Goal: Information Seeking & Learning: Learn about a topic

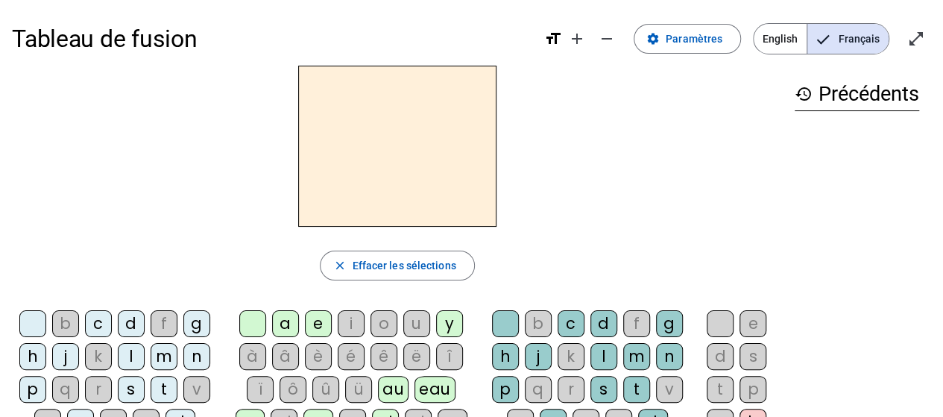
click at [288, 326] on div "a" at bounding box center [285, 323] width 27 height 27
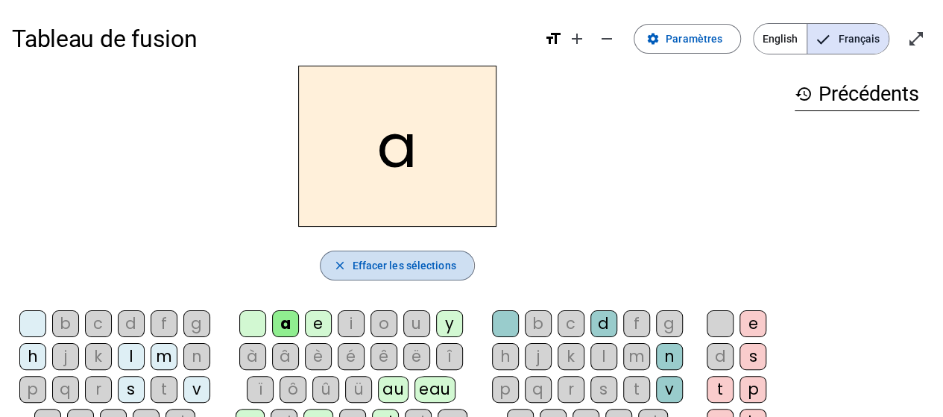
click at [340, 266] on mat-icon "close" at bounding box center [338, 265] width 13 height 13
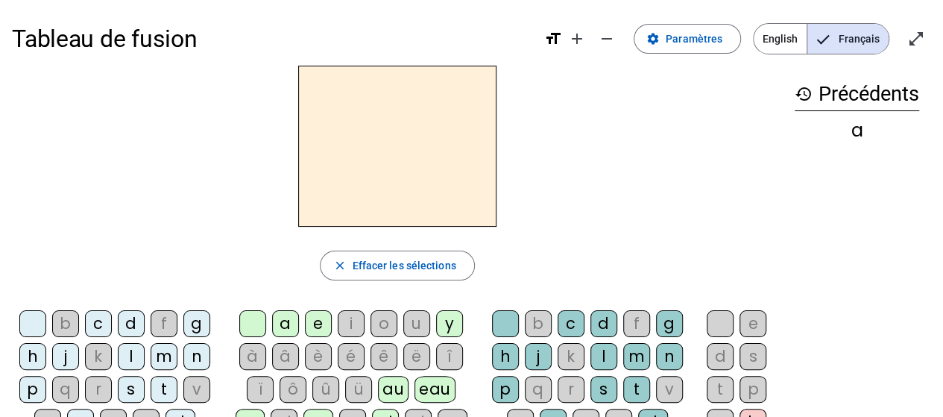
click at [168, 354] on div "m" at bounding box center [164, 356] width 27 height 27
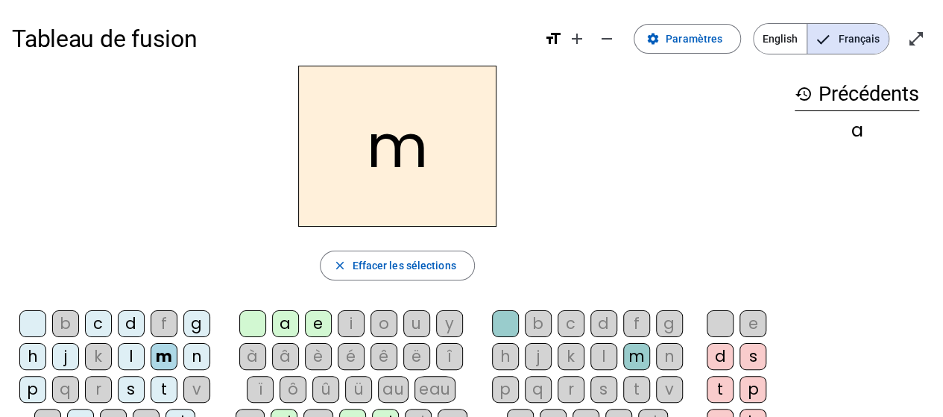
click at [282, 320] on div "a" at bounding box center [285, 323] width 27 height 27
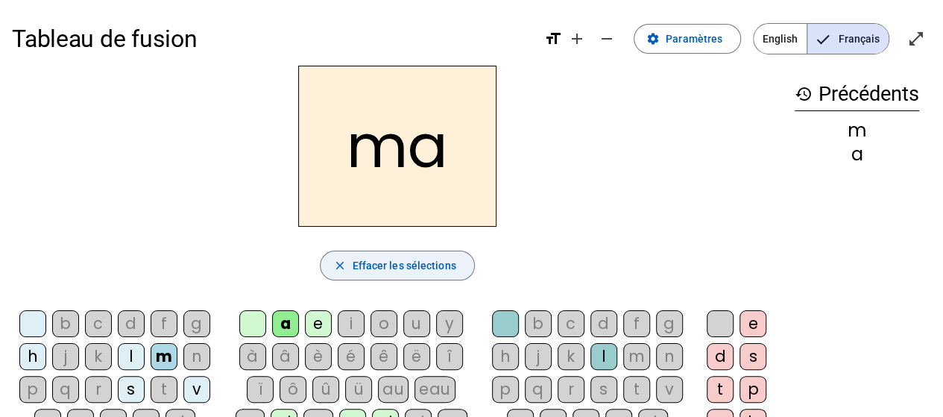
click at [338, 262] on mat-icon "close" at bounding box center [338, 265] width 13 height 13
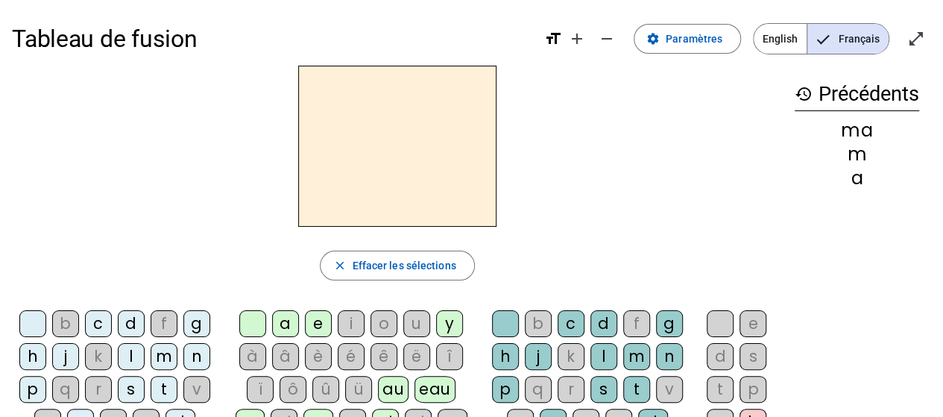
click at [102, 323] on div "c" at bounding box center [98, 323] width 27 height 27
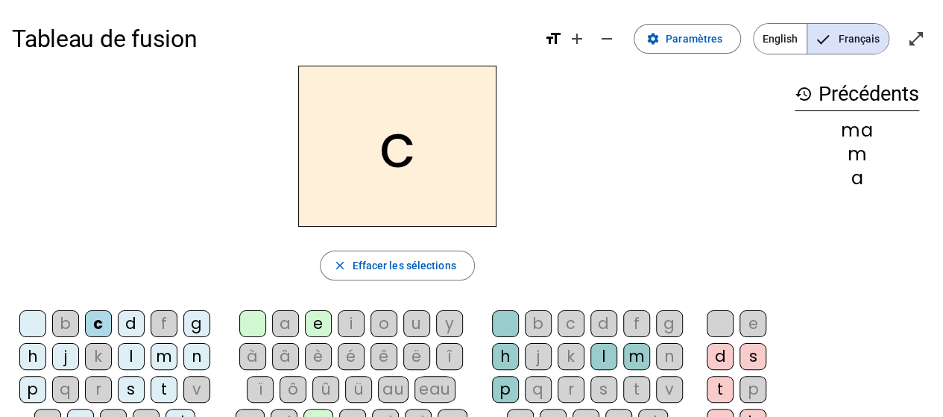
click at [134, 323] on div "d" at bounding box center [131, 323] width 27 height 27
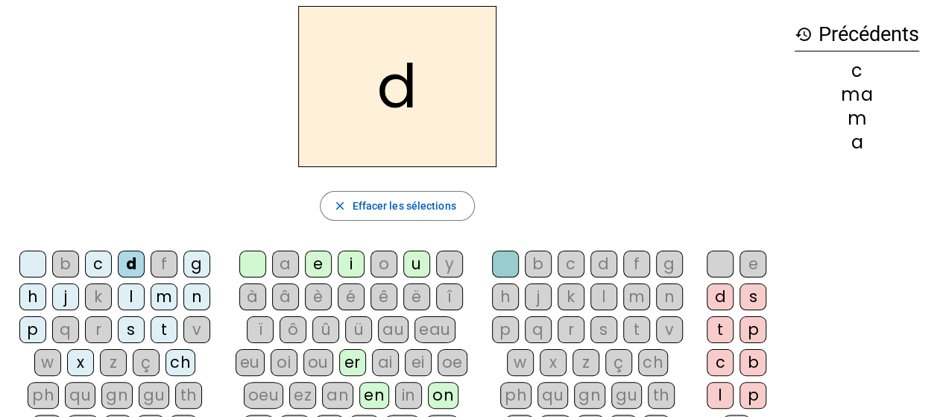
scroll to position [75, 0]
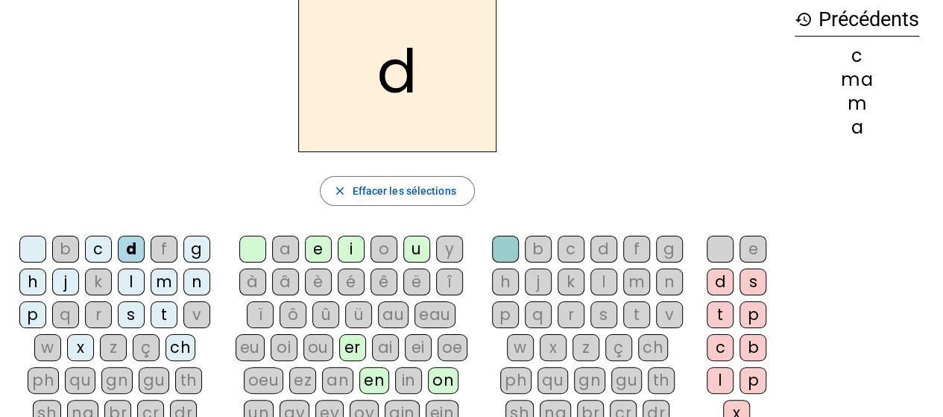
click at [196, 250] on div "g" at bounding box center [196, 248] width 27 height 27
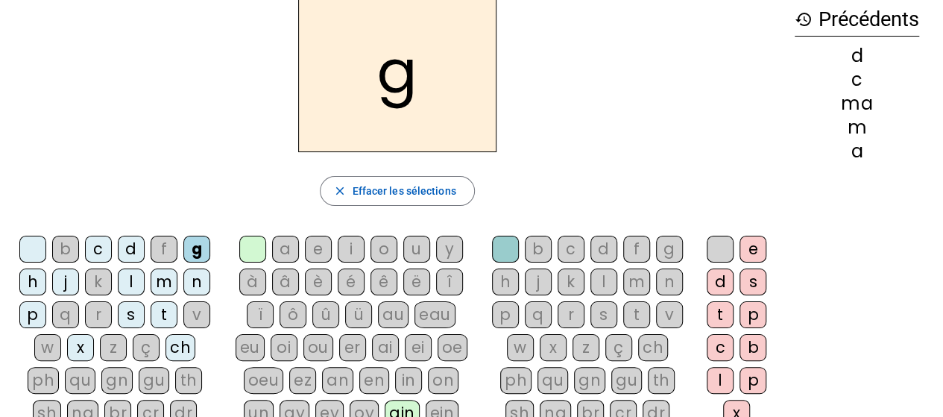
click at [37, 282] on div "h" at bounding box center [32, 281] width 27 height 27
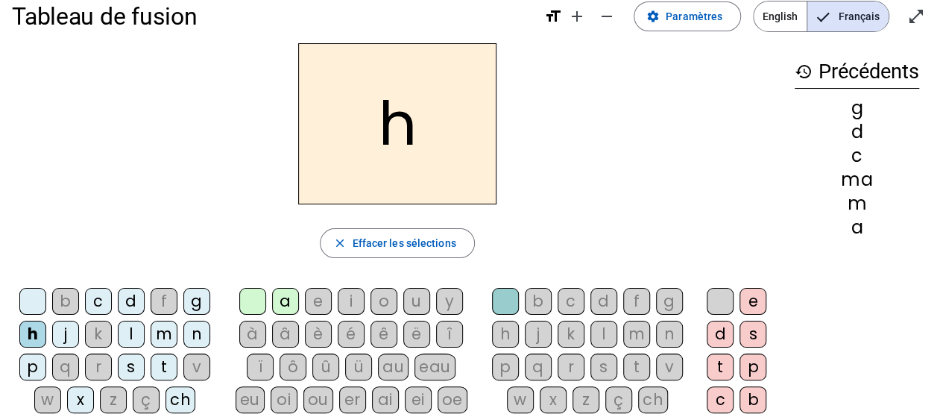
scroll to position [0, 0]
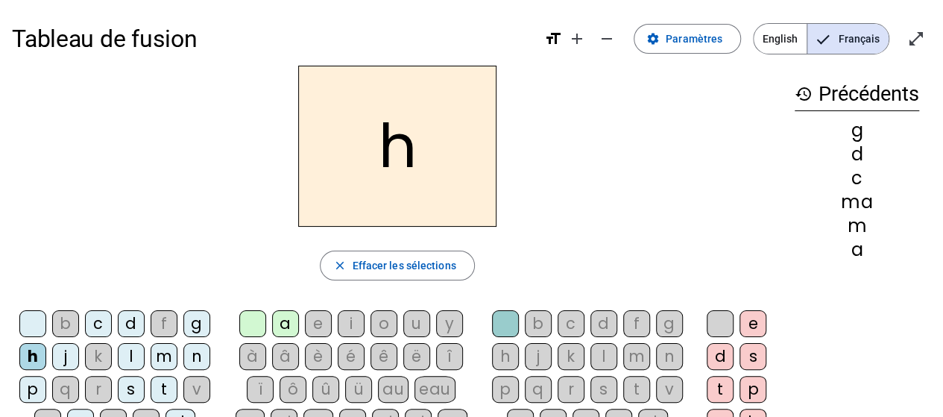
click at [63, 352] on div "j" at bounding box center [65, 356] width 27 height 27
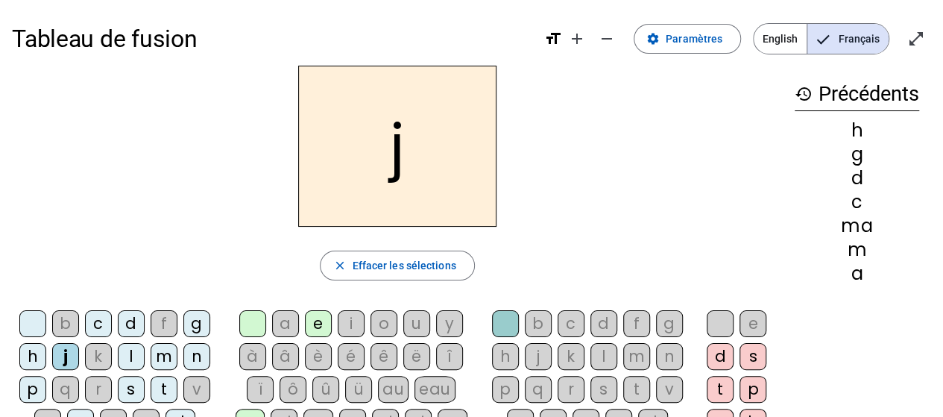
click at [96, 358] on div "k" at bounding box center [98, 356] width 27 height 27
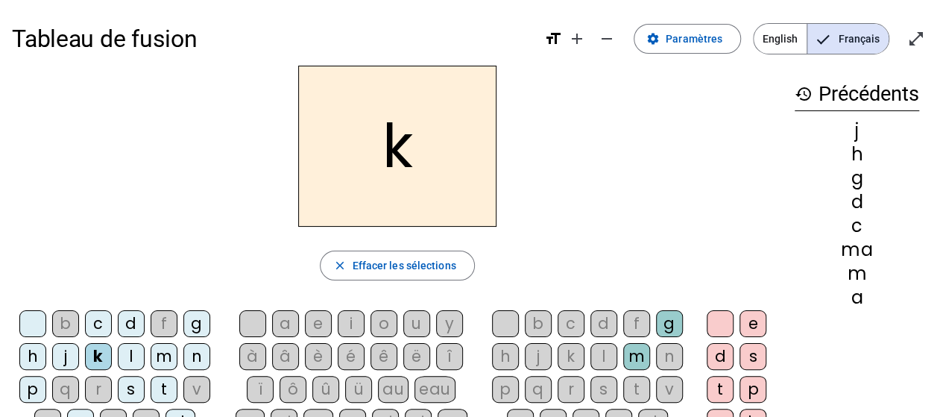
click at [133, 361] on div "l" at bounding box center [131, 356] width 27 height 27
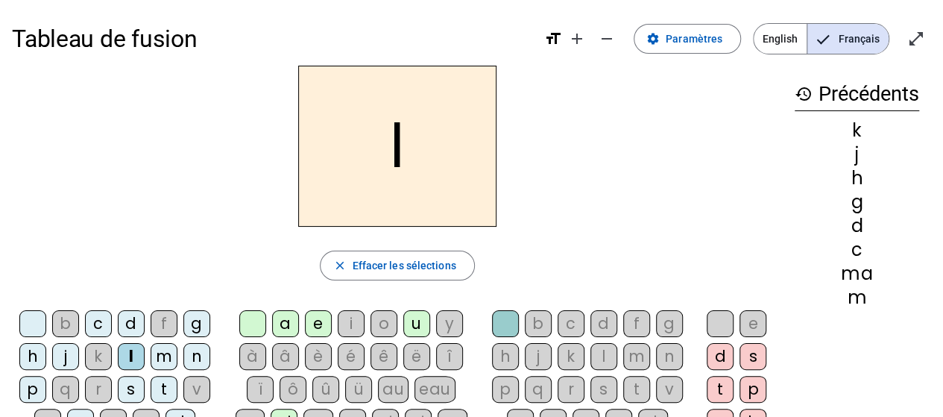
click at [156, 355] on div "m" at bounding box center [164, 356] width 27 height 27
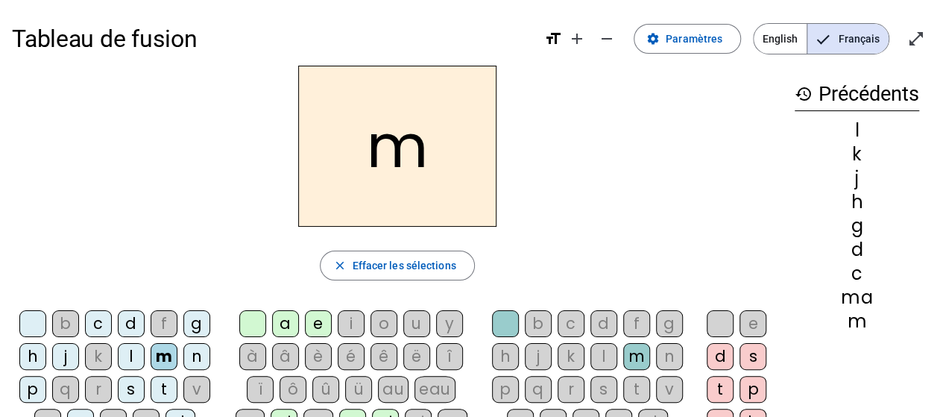
click at [197, 361] on div "n" at bounding box center [196, 356] width 27 height 27
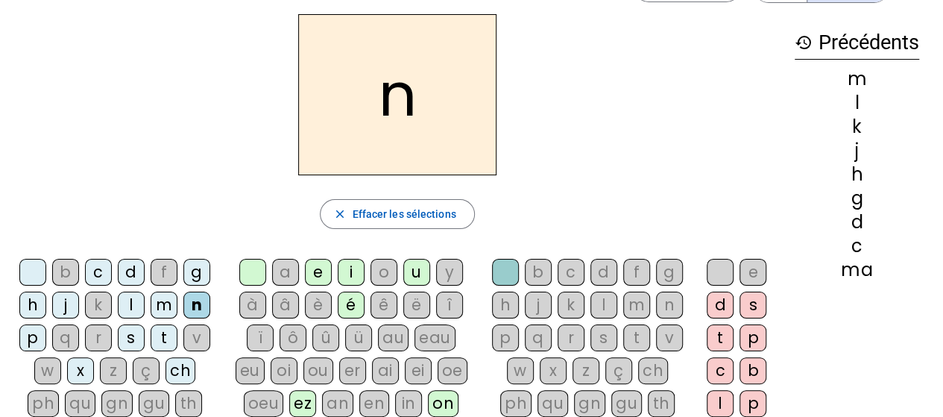
scroll to position [75, 0]
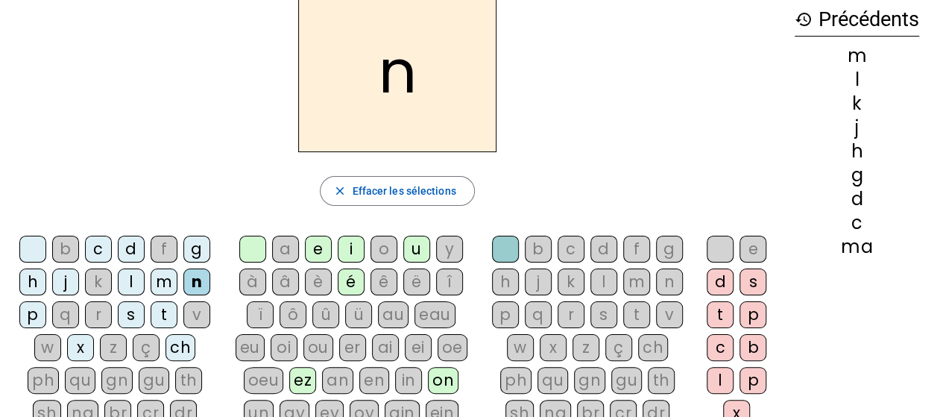
click at [19, 326] on div "b c d f g h j k l m n p q r s t v w x z ç ch ph qu gn gu th [PERSON_NAME] br cr…" at bounding box center [118, 382] width 200 height 295
click at [28, 308] on div "p" at bounding box center [32, 314] width 27 height 27
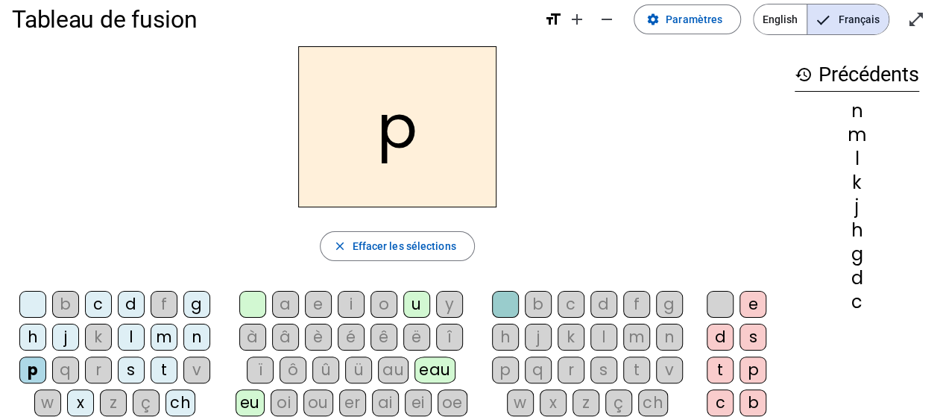
scroll to position [0, 0]
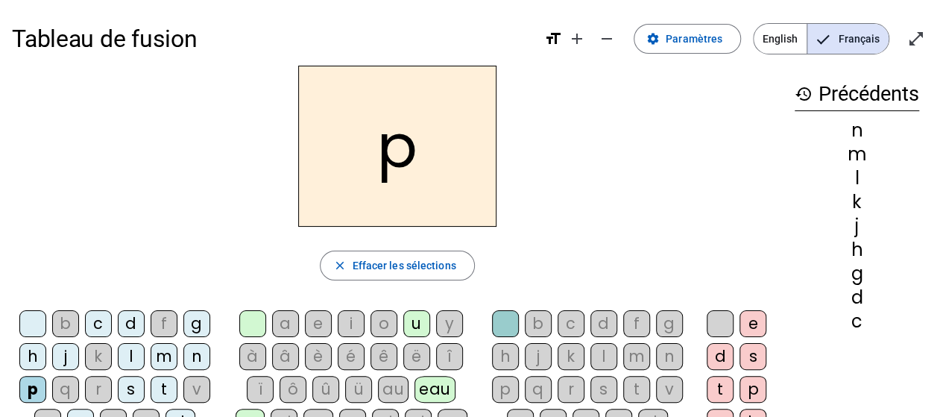
click at [70, 385] on div "q" at bounding box center [65, 389] width 27 height 27
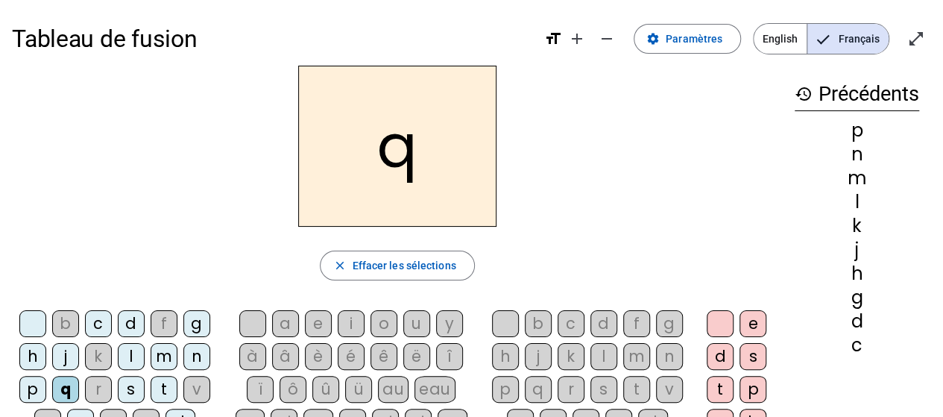
click at [102, 385] on div "r" at bounding box center [98, 389] width 27 height 27
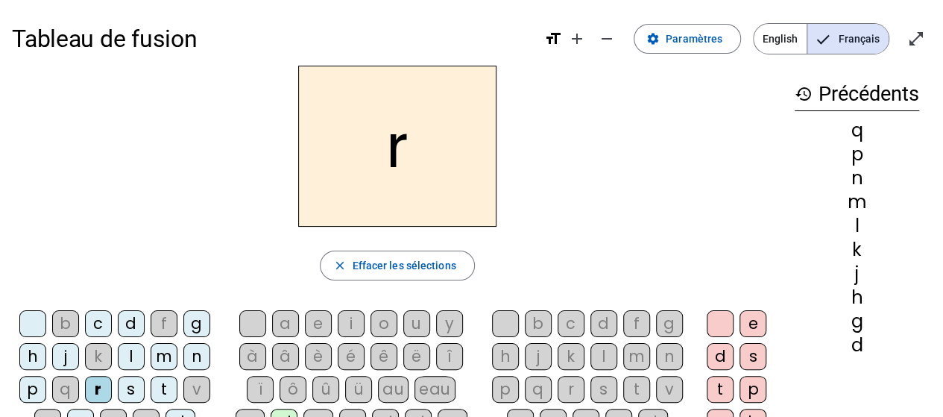
click at [134, 382] on div "s" at bounding box center [131, 389] width 27 height 27
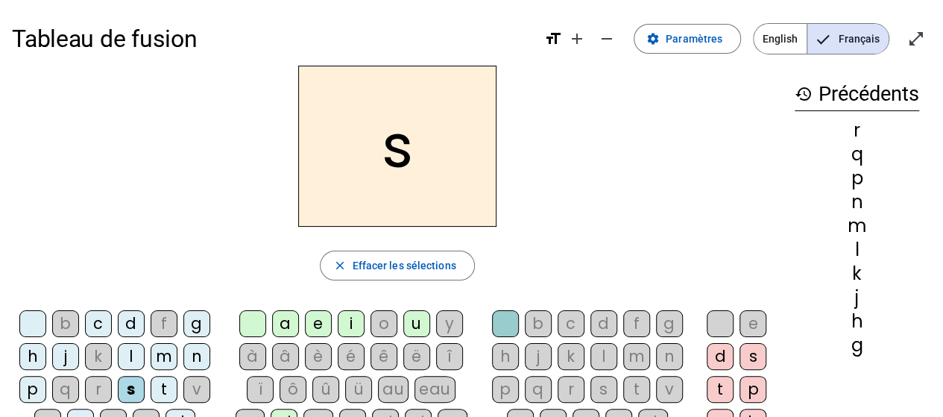
click at [166, 390] on div "t" at bounding box center [164, 389] width 27 height 27
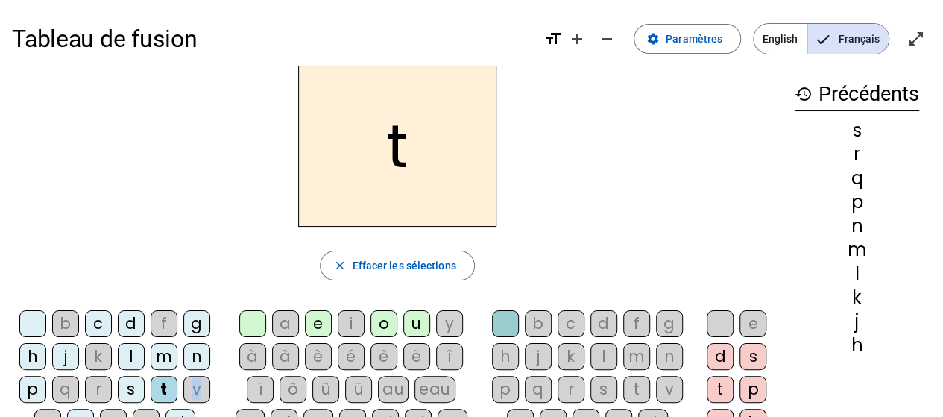
click at [195, 386] on div "v" at bounding box center [196, 389] width 27 height 27
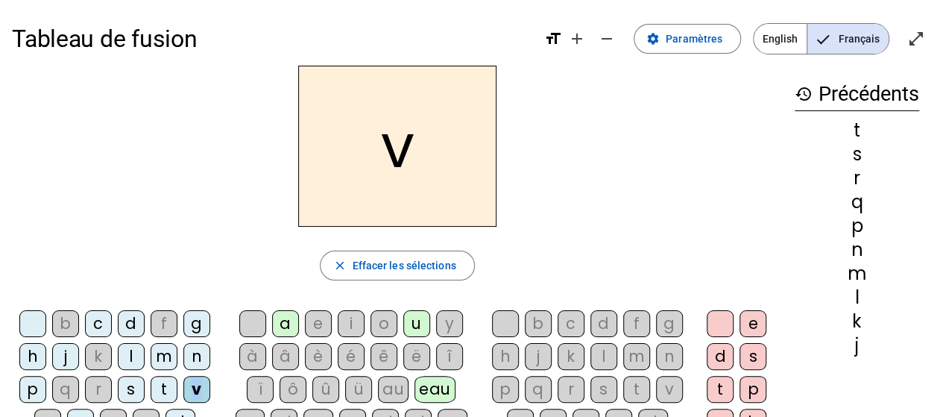
scroll to position [75, 0]
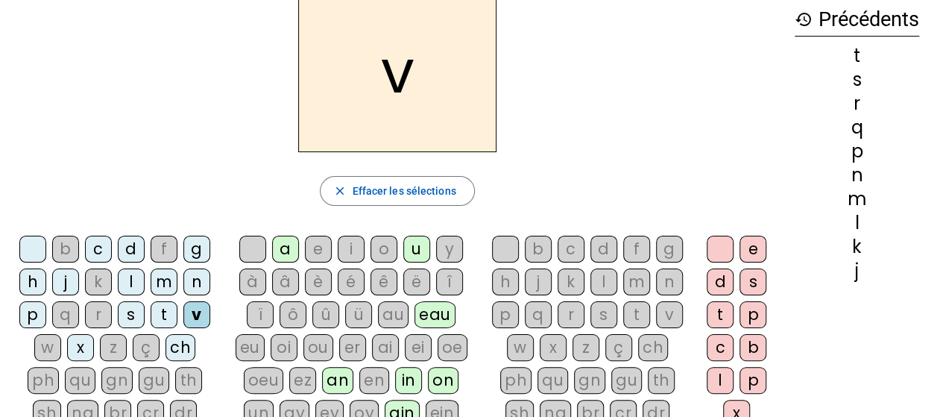
click at [54, 342] on div "w" at bounding box center [47, 347] width 27 height 27
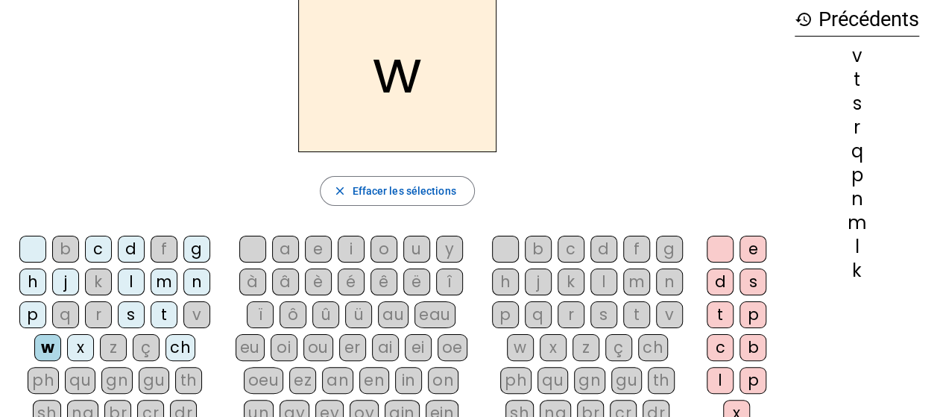
click at [88, 349] on div "x" at bounding box center [80, 347] width 27 height 27
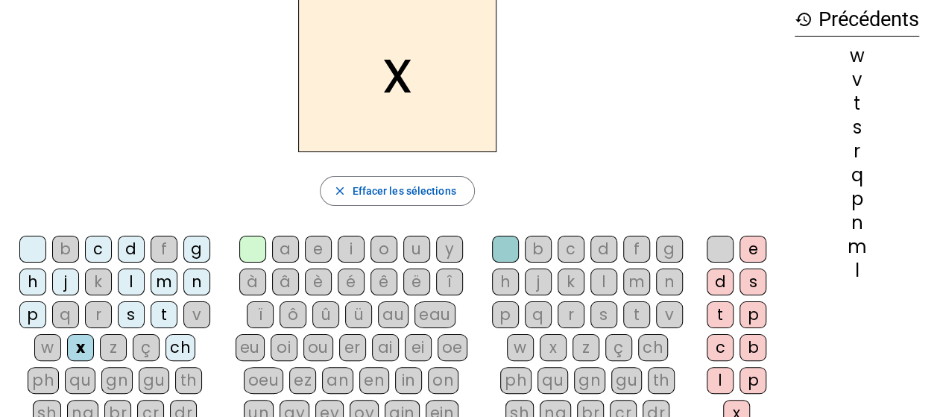
click at [118, 349] on div "z" at bounding box center [113, 347] width 27 height 27
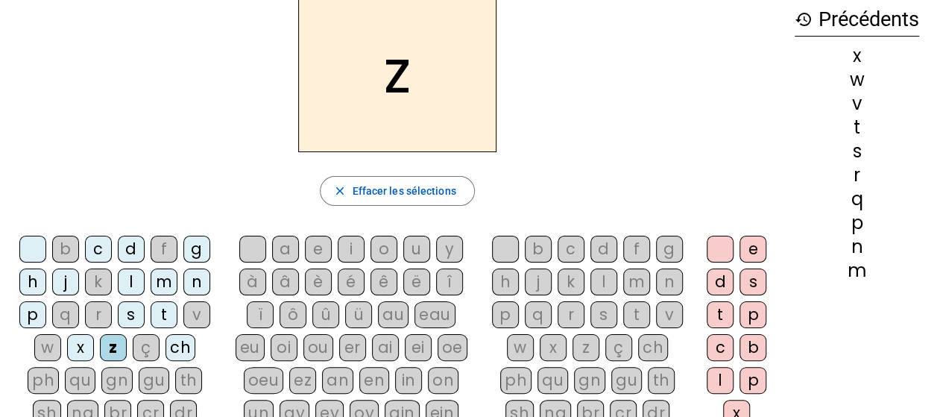
click at [69, 243] on div "b" at bounding box center [65, 248] width 27 height 27
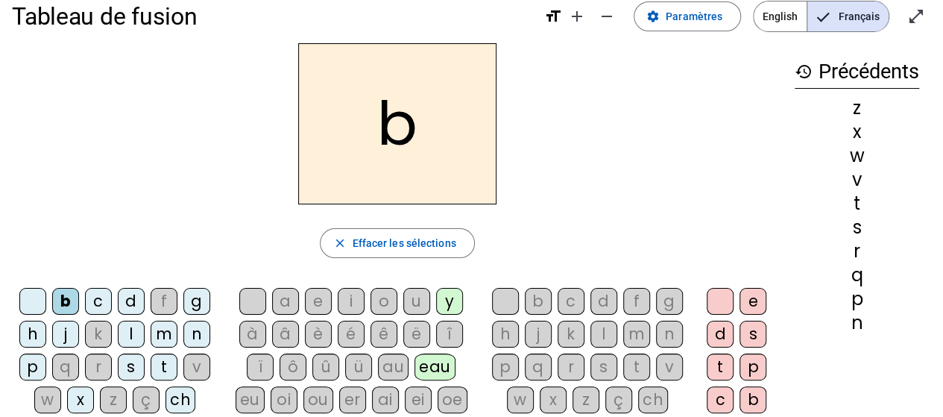
scroll to position [0, 0]
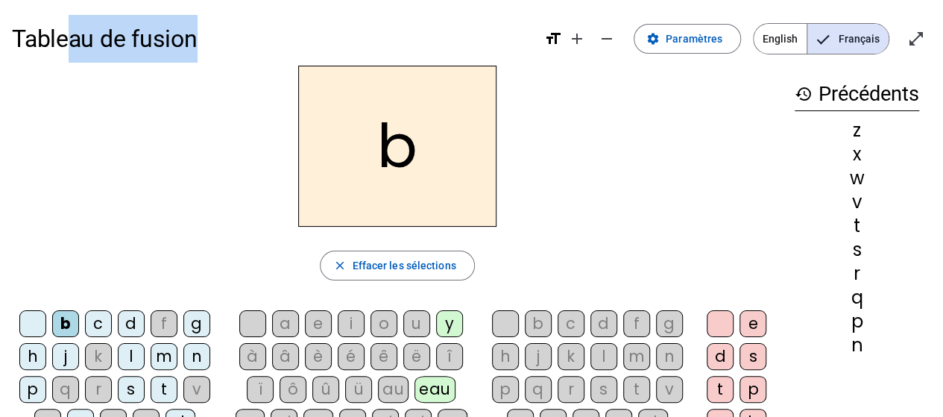
drag, startPoint x: 67, startPoint y: 37, endPoint x: 221, endPoint y: 34, distance: 153.5
click at [221, 34] on h1 "Tableau de fusion" at bounding box center [272, 39] width 520 height 48
click at [769, 37] on span "English" at bounding box center [779, 39] width 53 height 30
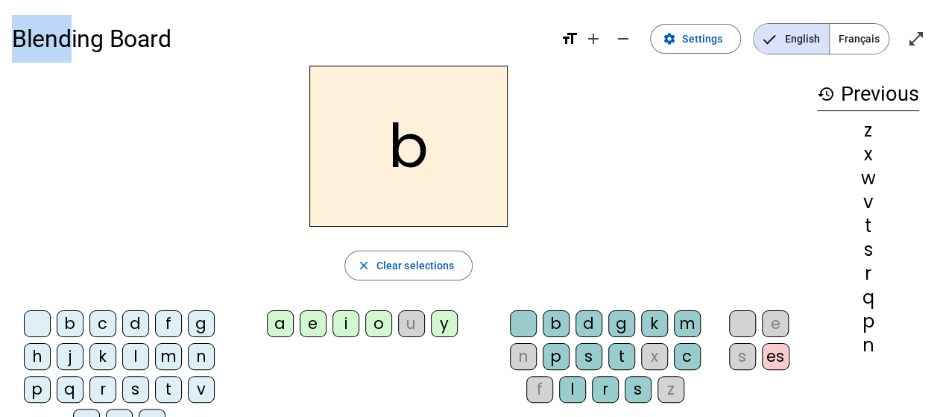
drag, startPoint x: 16, startPoint y: 42, endPoint x: 66, endPoint y: 48, distance: 50.3
click at [66, 48] on h1 "Blending Board" at bounding box center [280, 39] width 537 height 48
click at [855, 38] on span "Français" at bounding box center [858, 39] width 59 height 30
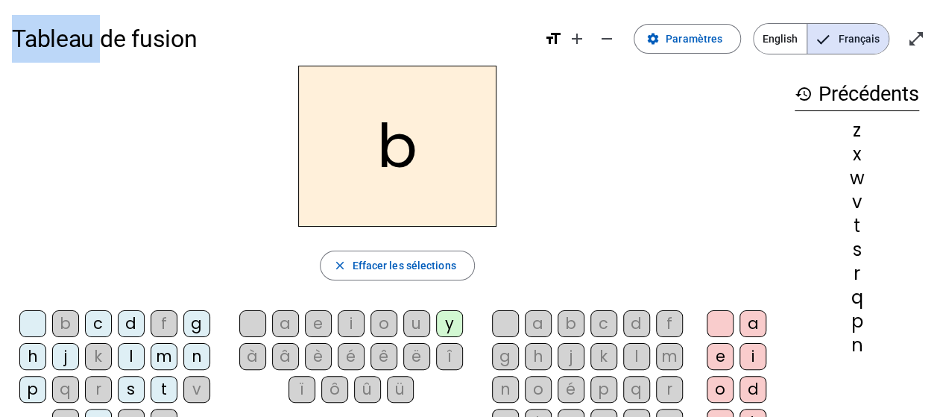
drag, startPoint x: 16, startPoint y: 36, endPoint x: 101, endPoint y: 40, distance: 85.8
click at [101, 40] on h1 "Tableau de fusion" at bounding box center [272, 39] width 520 height 48
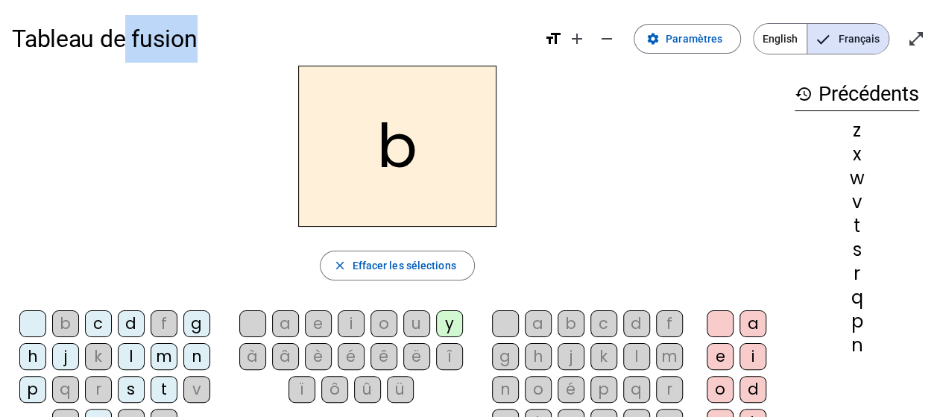
drag, startPoint x: 127, startPoint y: 41, endPoint x: 197, endPoint y: 41, distance: 70.0
click at [197, 41] on h1 "Tableau de fusion" at bounding box center [272, 39] width 520 height 48
click at [288, 321] on div "a" at bounding box center [285, 323] width 27 height 27
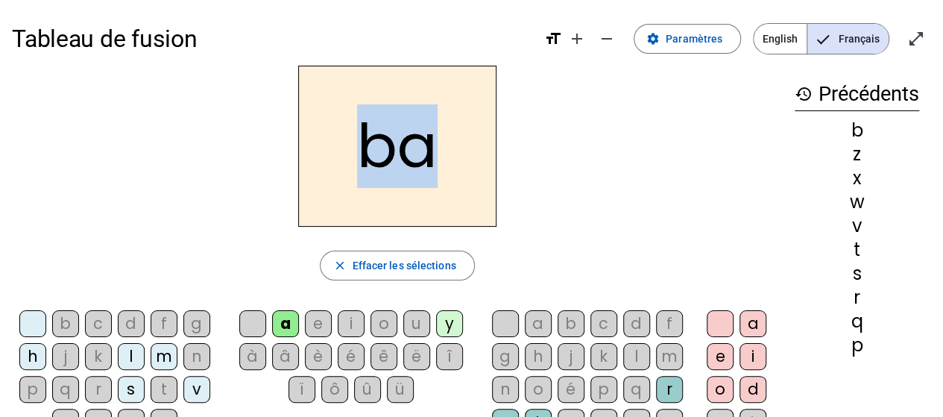
drag, startPoint x: 360, startPoint y: 151, endPoint x: 423, endPoint y: 148, distance: 63.4
click at [423, 148] on h2 "ba" at bounding box center [397, 146] width 198 height 161
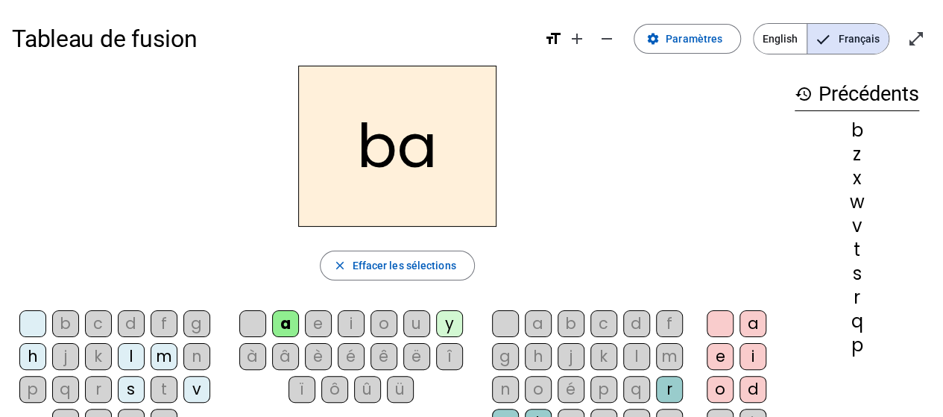
click at [101, 321] on div "c" at bounding box center [98, 323] width 27 height 27
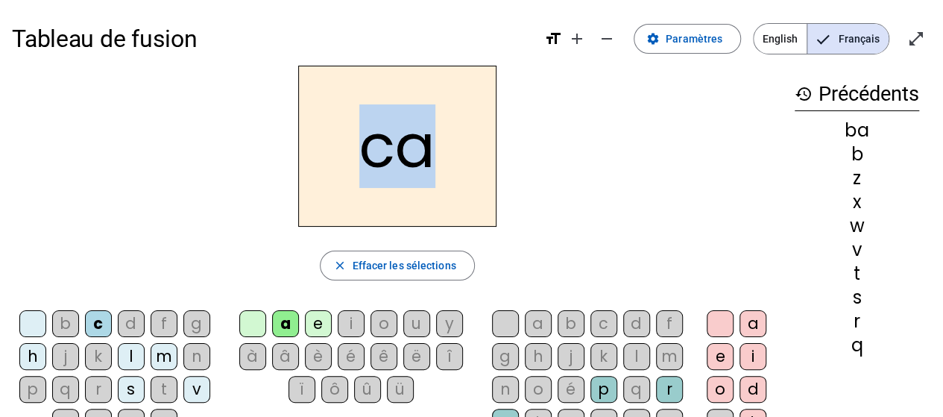
drag, startPoint x: 359, startPoint y: 164, endPoint x: 432, endPoint y: 158, distance: 73.3
click at [432, 158] on h2 "ca" at bounding box center [397, 146] width 198 height 161
click at [556, 189] on div "ca" at bounding box center [397, 146] width 770 height 161
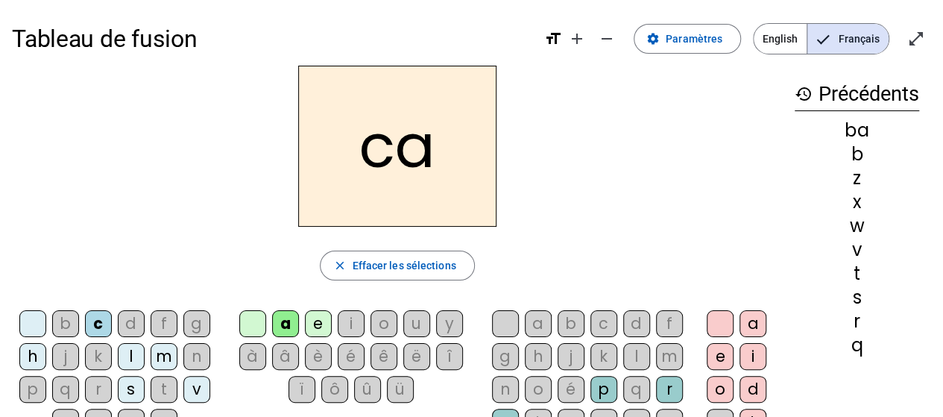
click at [133, 320] on div "d" at bounding box center [131, 323] width 27 height 27
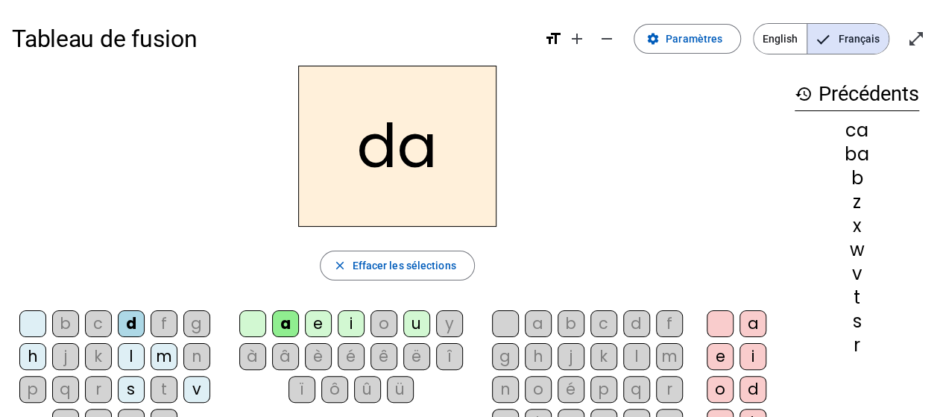
click at [162, 324] on div "f" at bounding box center [164, 323] width 27 height 27
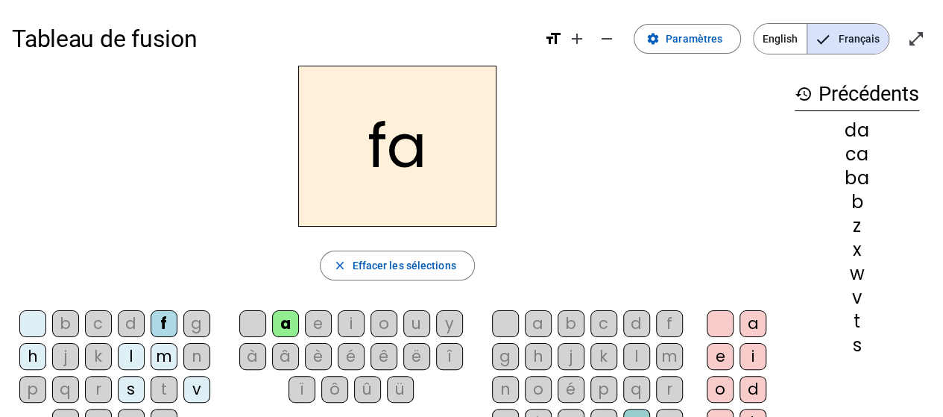
click at [202, 324] on div "g" at bounding box center [196, 323] width 27 height 27
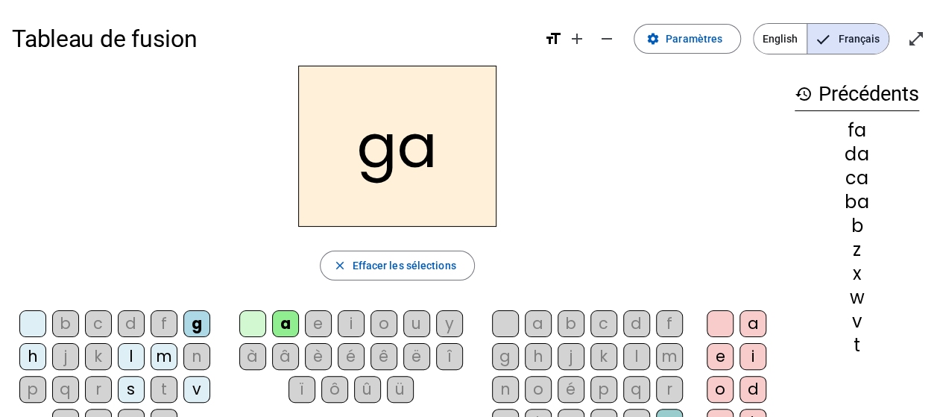
click at [37, 349] on div "h" at bounding box center [32, 356] width 27 height 27
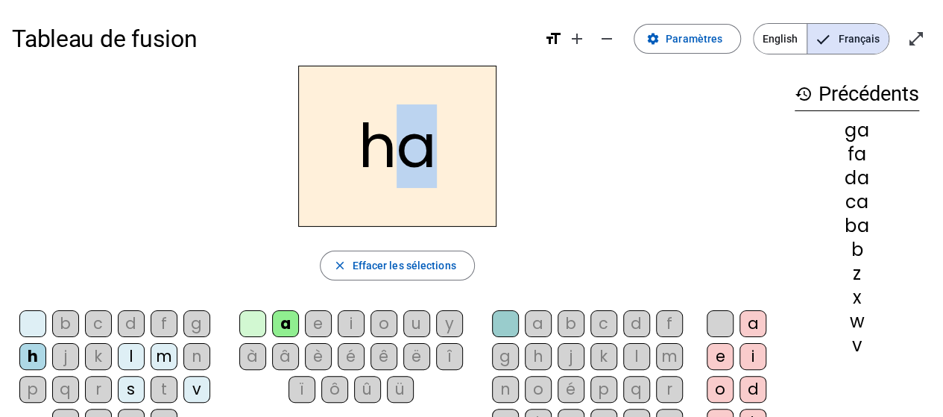
drag, startPoint x: 394, startPoint y: 141, endPoint x: 452, endPoint y: 141, distance: 57.4
click at [452, 141] on h2 "ha" at bounding box center [397, 146] width 198 height 161
click at [66, 346] on div "j" at bounding box center [65, 356] width 27 height 27
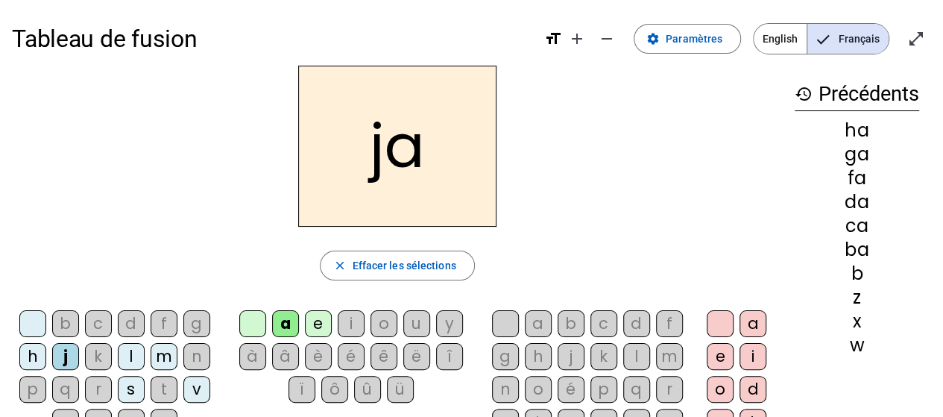
click at [92, 358] on div "k" at bounding box center [98, 356] width 27 height 27
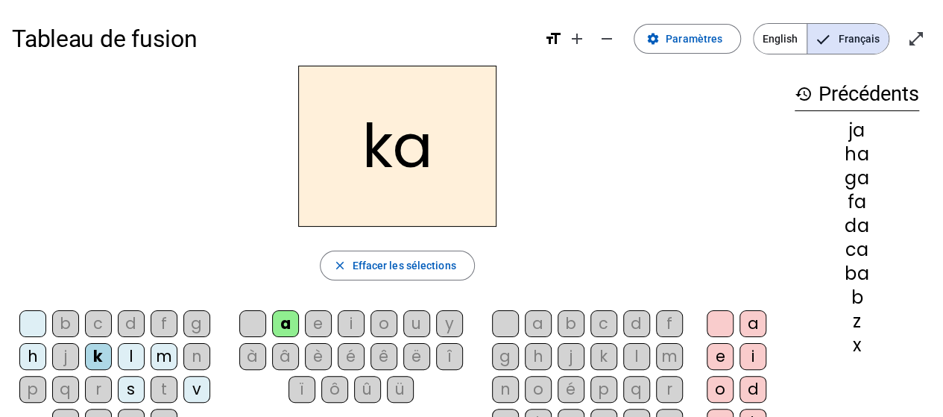
click at [139, 353] on div "l" at bounding box center [131, 356] width 27 height 27
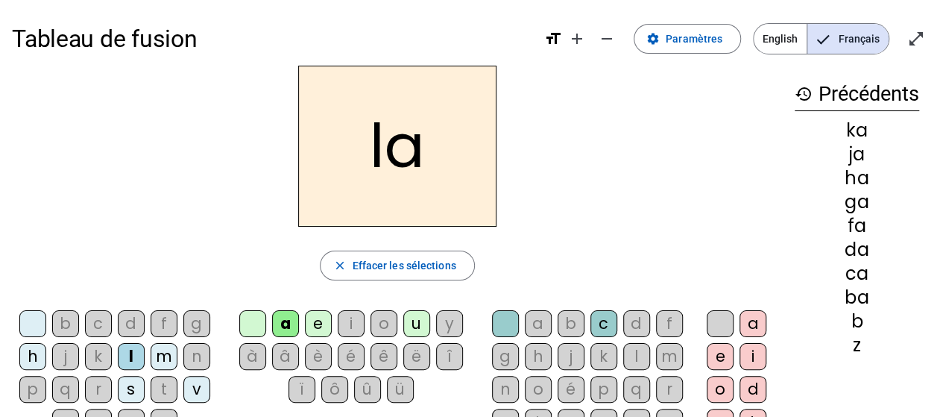
click at [161, 357] on div "m" at bounding box center [164, 356] width 27 height 27
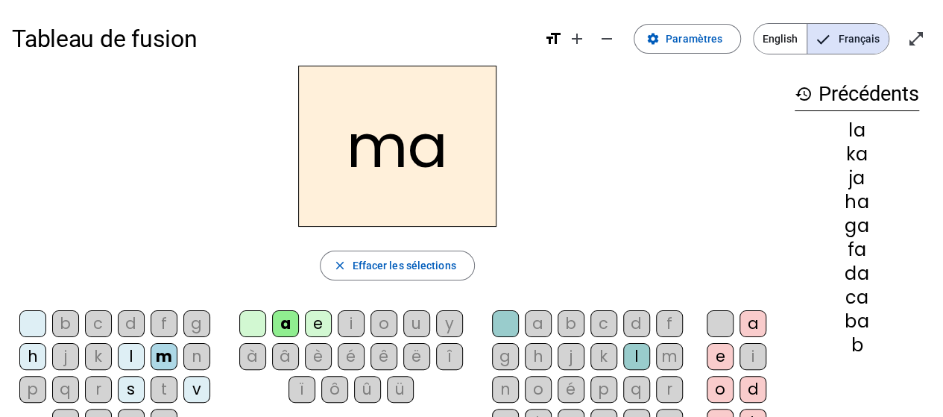
click at [192, 357] on div "n" at bounding box center [196, 356] width 27 height 27
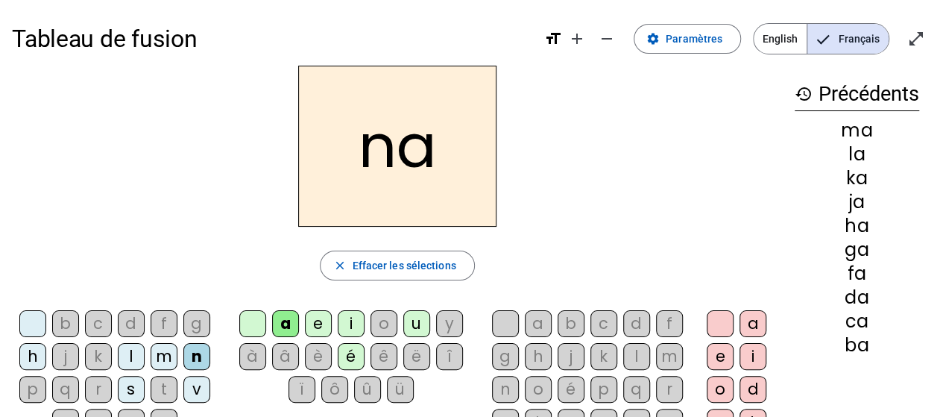
click at [32, 387] on div "p" at bounding box center [32, 389] width 27 height 27
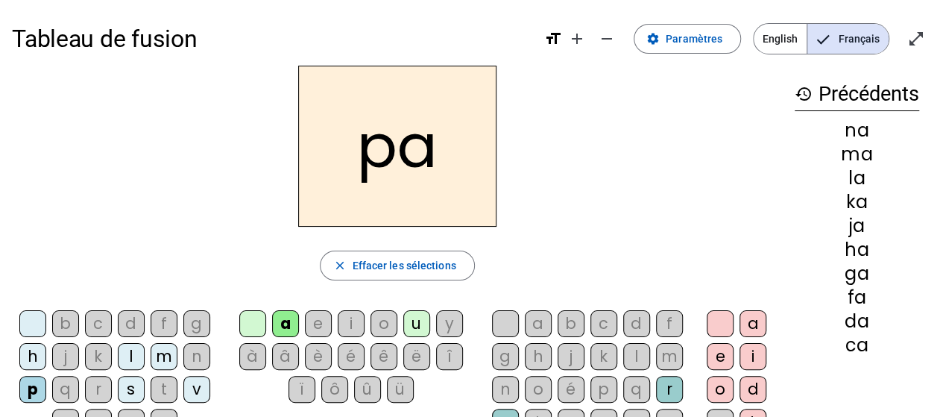
click at [72, 390] on div "q" at bounding box center [65, 389] width 27 height 27
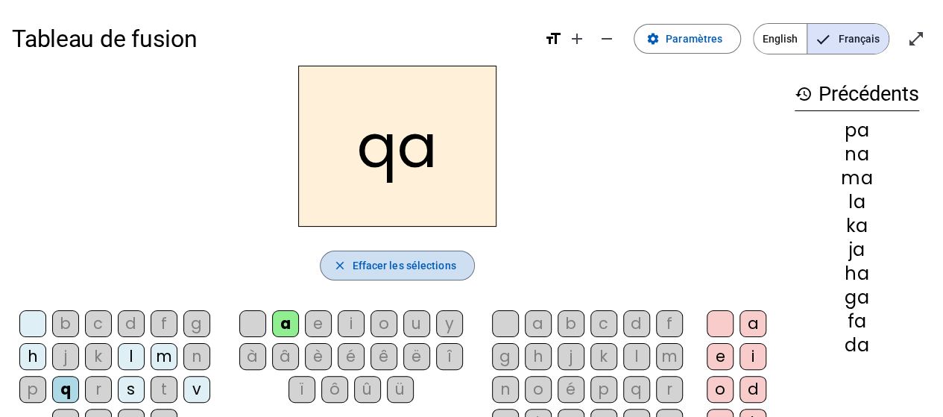
click at [338, 262] on mat-icon "close" at bounding box center [338, 265] width 13 height 13
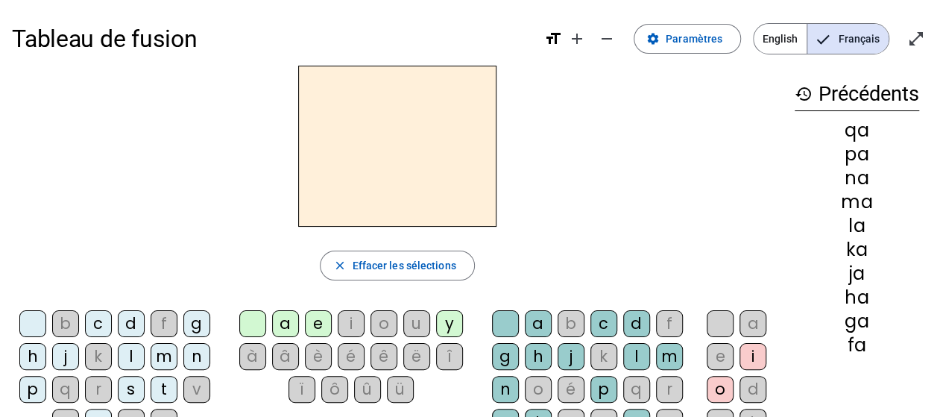
click at [66, 387] on div "q" at bounding box center [65, 389] width 27 height 27
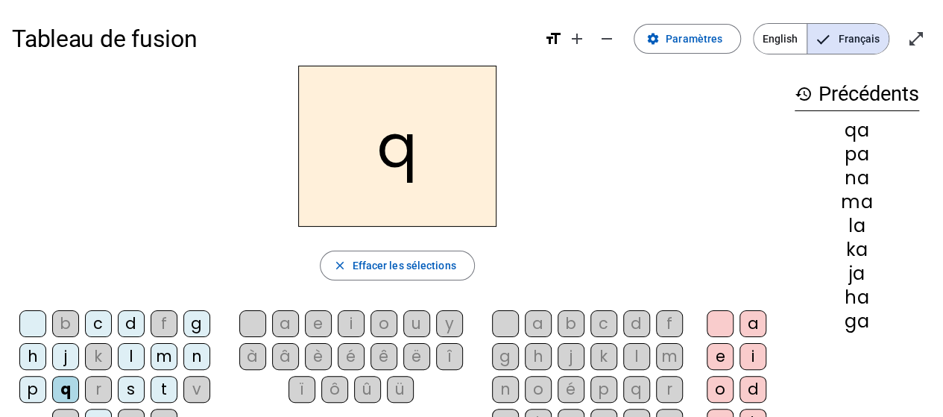
click at [286, 323] on div "a" at bounding box center [285, 323] width 27 height 27
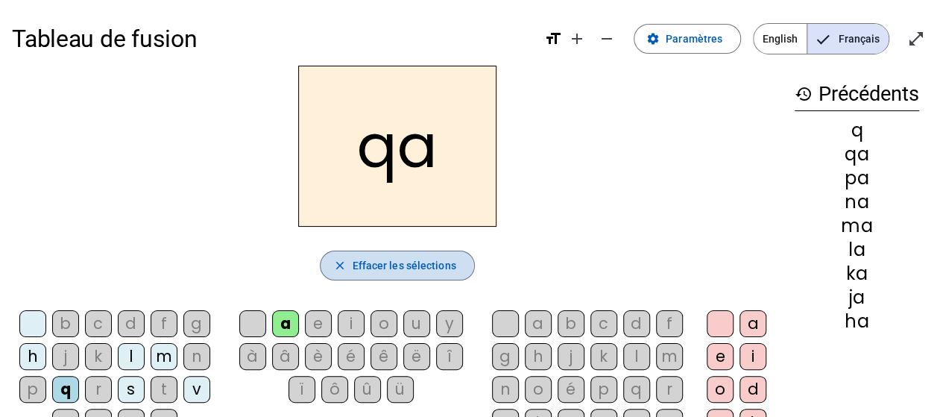
click at [343, 262] on mat-icon "close" at bounding box center [338, 265] width 13 height 13
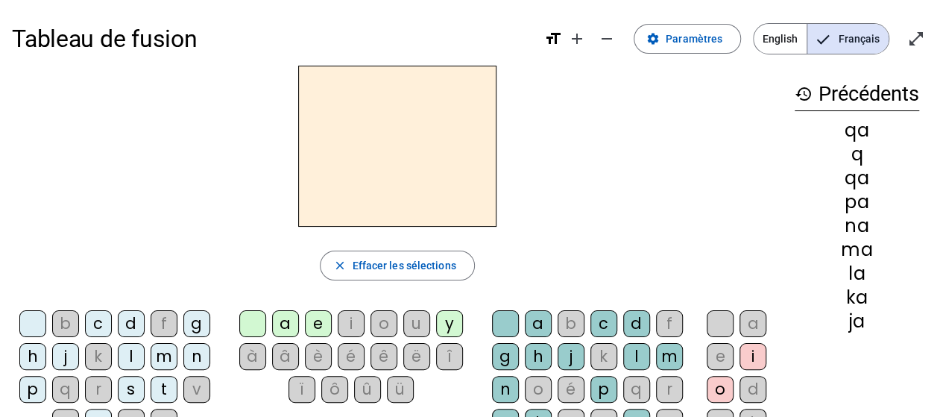
click at [70, 382] on div "q" at bounding box center [65, 389] width 27 height 27
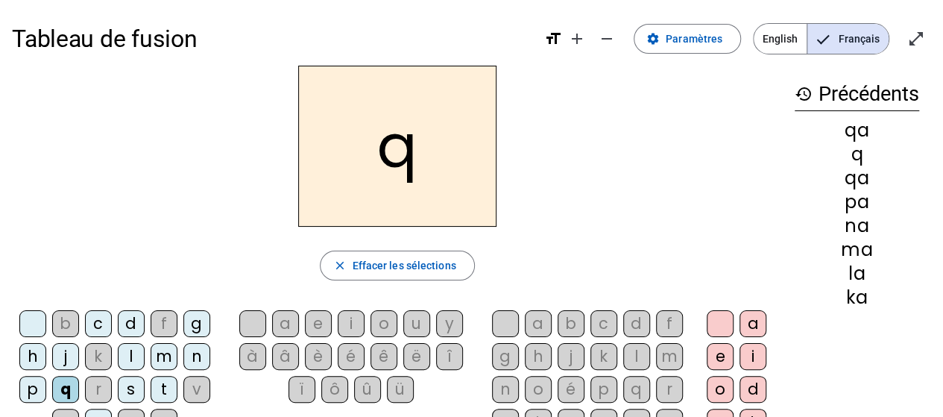
click at [296, 320] on div "a" at bounding box center [285, 323] width 27 height 27
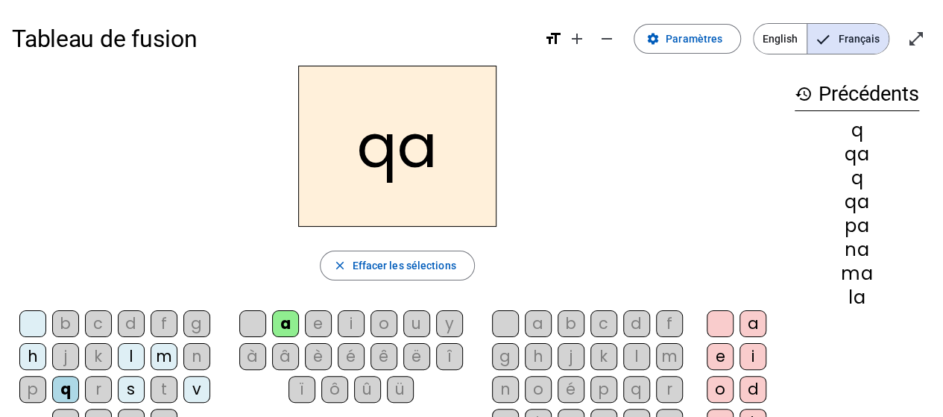
click at [101, 390] on div "r" at bounding box center [98, 389] width 27 height 27
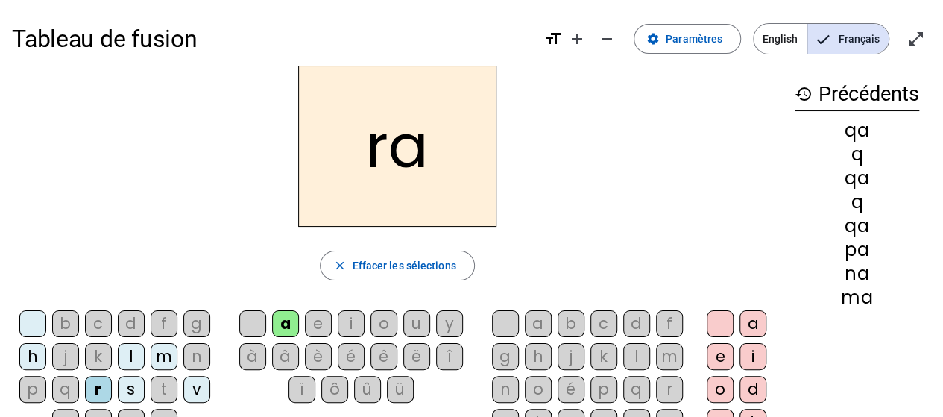
click at [128, 387] on div "s" at bounding box center [131, 389] width 27 height 27
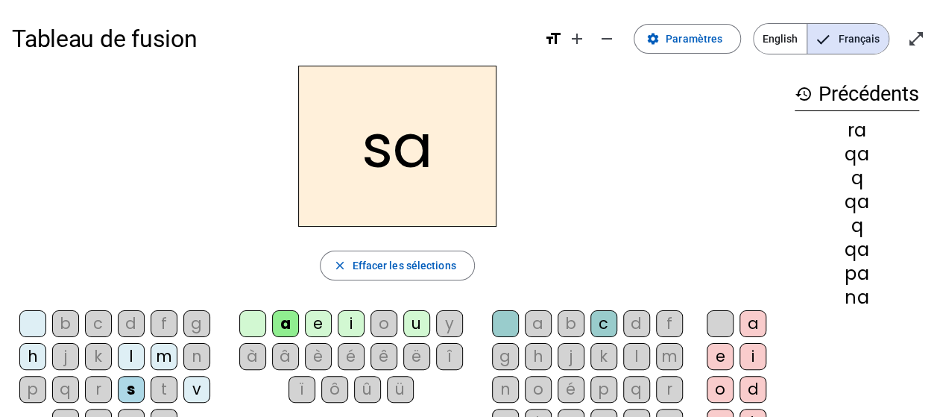
click at [173, 387] on div "t" at bounding box center [164, 389] width 27 height 27
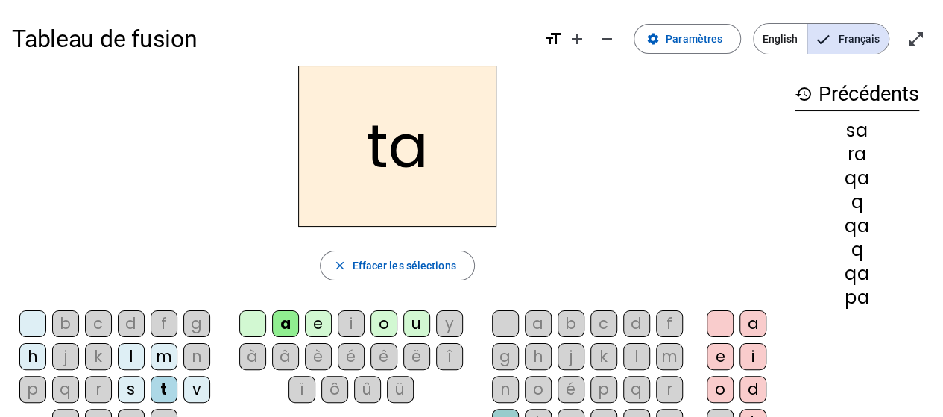
click at [198, 393] on div "v" at bounding box center [196, 389] width 27 height 27
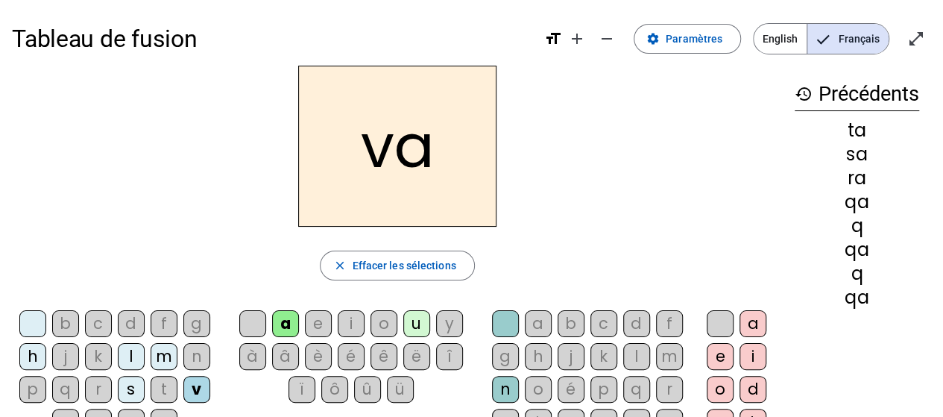
scroll to position [75, 0]
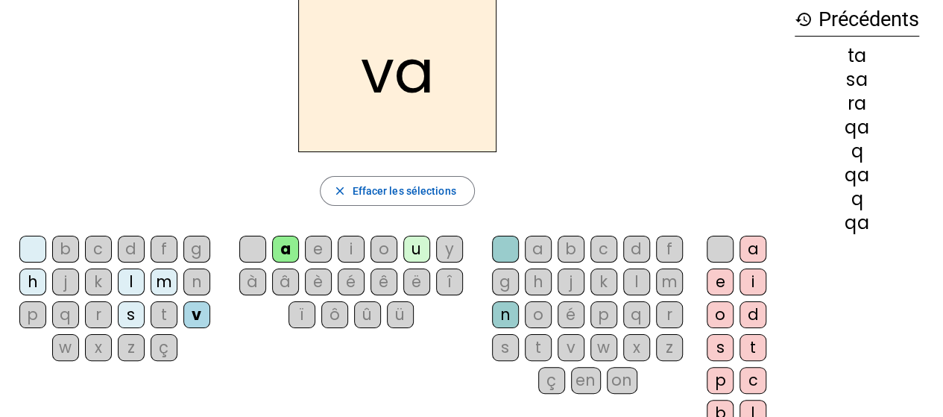
click at [69, 355] on div "w" at bounding box center [65, 347] width 27 height 27
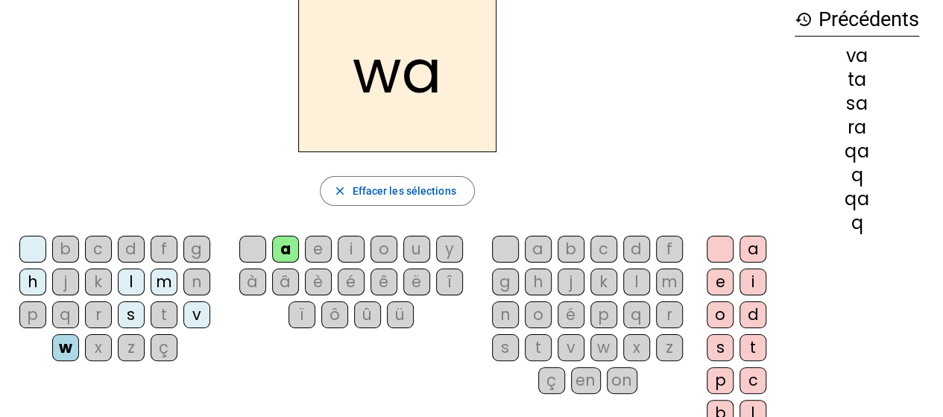
click at [98, 347] on div "x" at bounding box center [98, 347] width 27 height 27
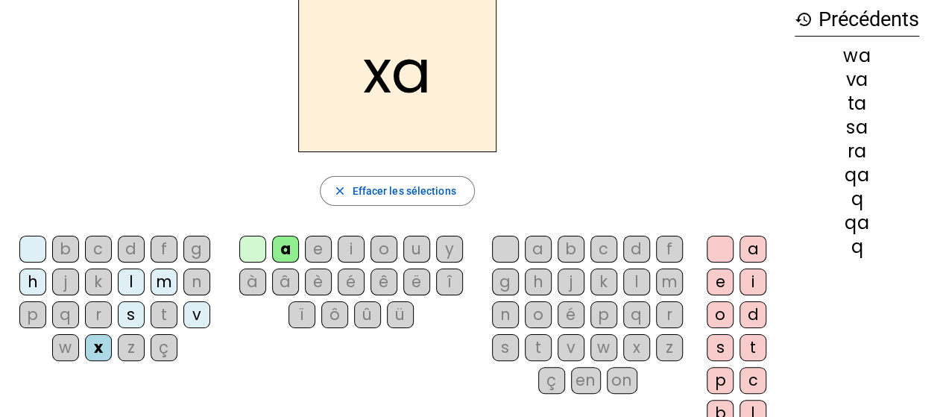
click at [130, 354] on div "z" at bounding box center [131, 347] width 27 height 27
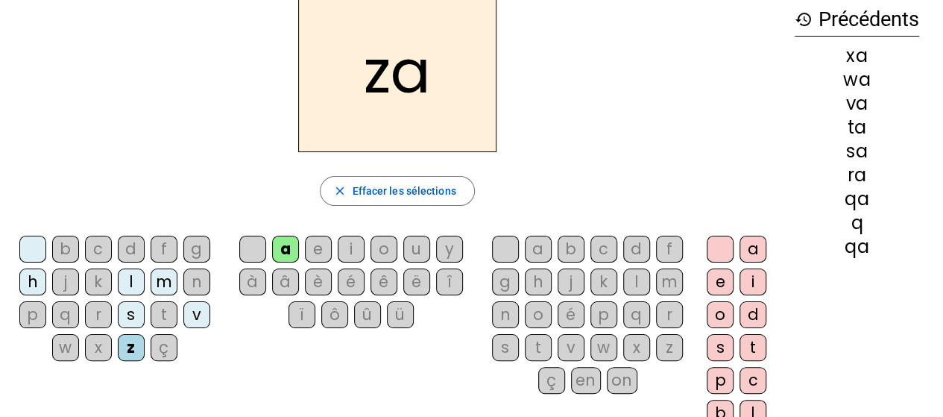
click at [164, 350] on div "ç" at bounding box center [164, 347] width 27 height 27
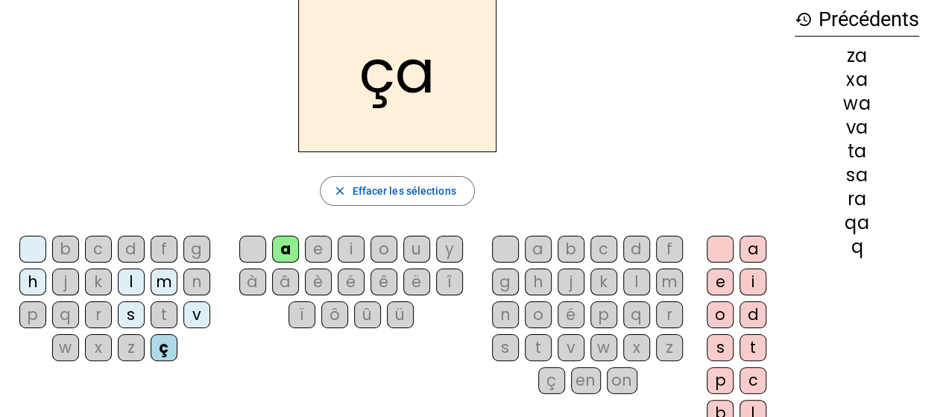
click at [137, 316] on div "s" at bounding box center [131, 314] width 27 height 27
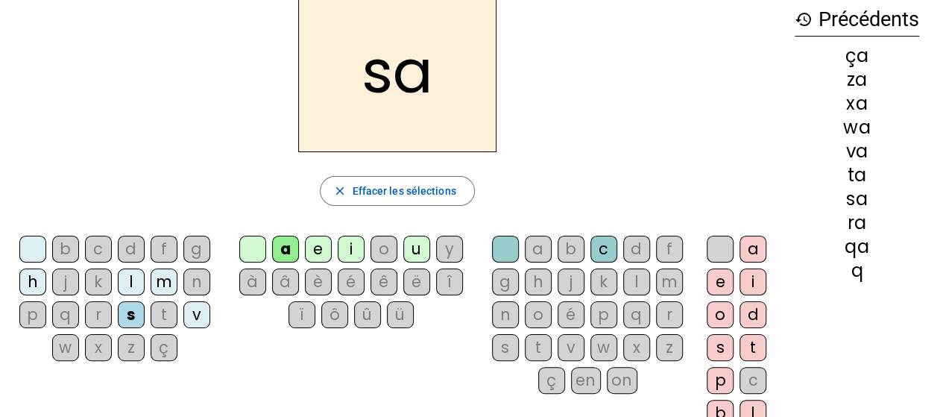
click at [596, 244] on div "c" at bounding box center [603, 248] width 27 height 27
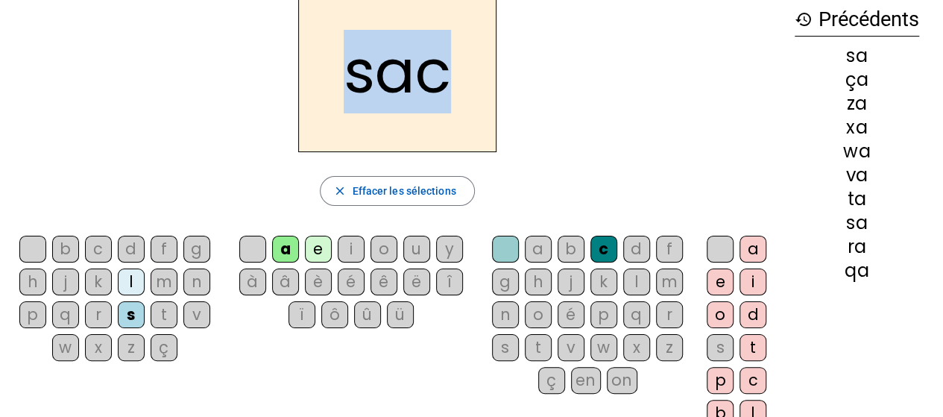
drag, startPoint x: 345, startPoint y: 86, endPoint x: 432, endPoint y: 91, distance: 87.3
click at [432, 91] on h2 "sac" at bounding box center [397, 71] width 198 height 161
click at [535, 104] on div "sac" at bounding box center [397, 71] width 770 height 161
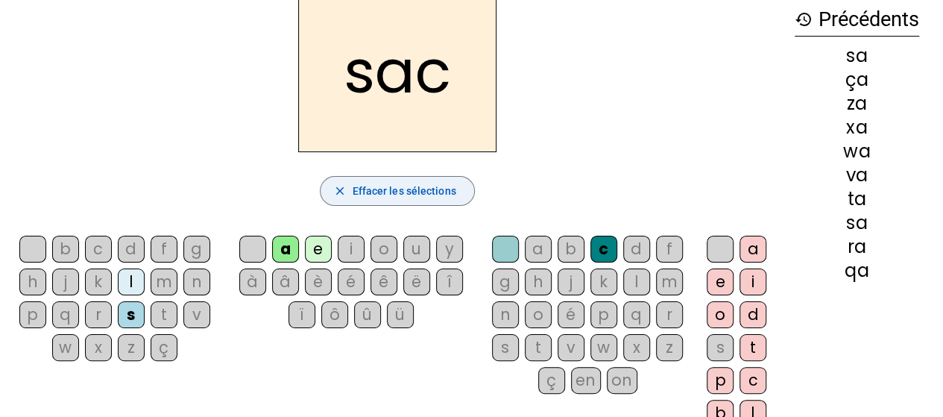
click at [401, 192] on span "Effacer les sélections" at bounding box center [404, 191] width 104 height 18
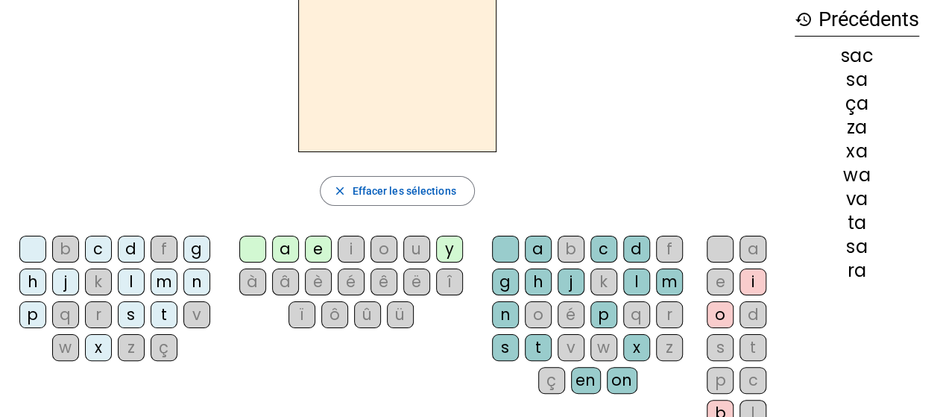
click at [70, 250] on div "b" at bounding box center [65, 248] width 27 height 27
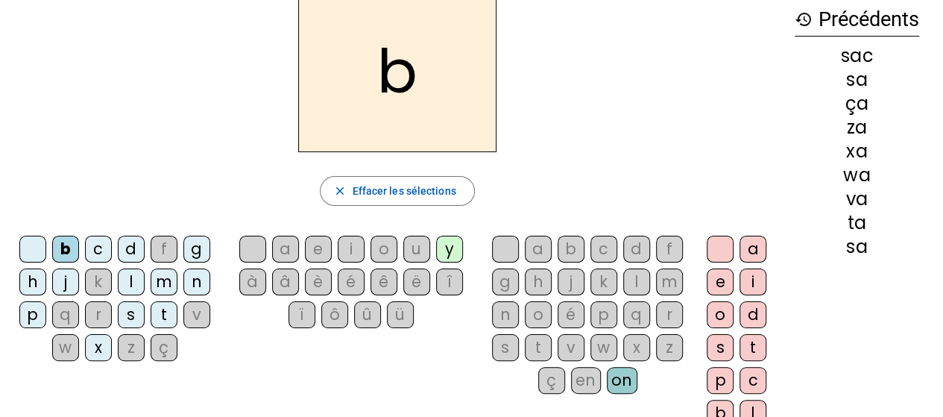
click at [284, 249] on div "a" at bounding box center [285, 248] width 27 height 27
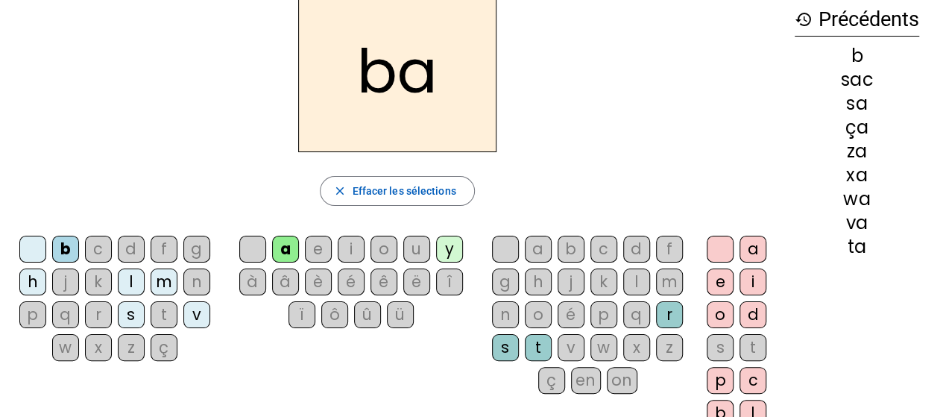
click at [100, 251] on div "c" at bounding box center [98, 248] width 27 height 27
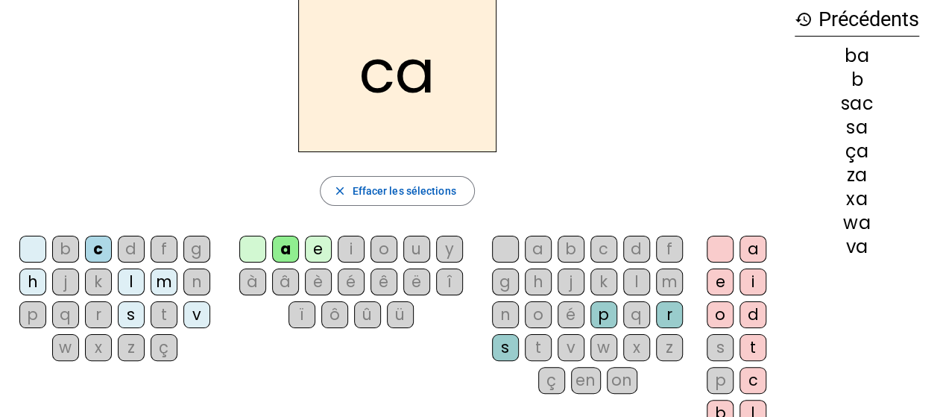
click at [132, 253] on div "d" at bounding box center [131, 248] width 27 height 27
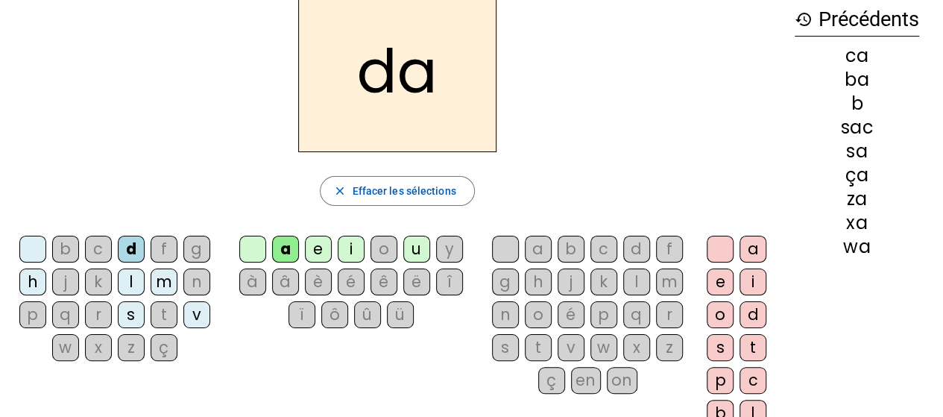
click at [165, 251] on div "f" at bounding box center [164, 248] width 27 height 27
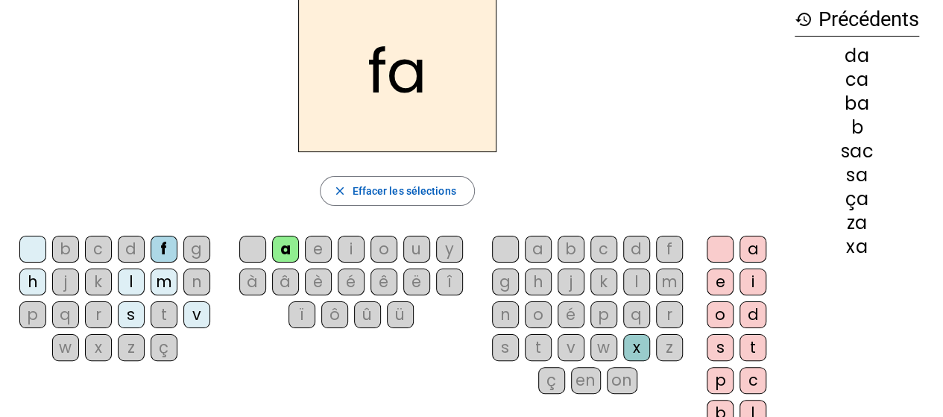
click at [194, 250] on div "g" at bounding box center [196, 248] width 27 height 27
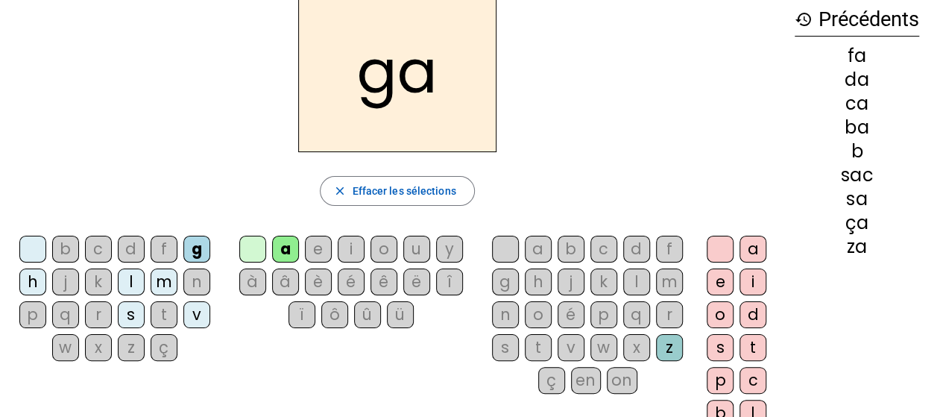
click at [37, 281] on div "h" at bounding box center [32, 281] width 27 height 27
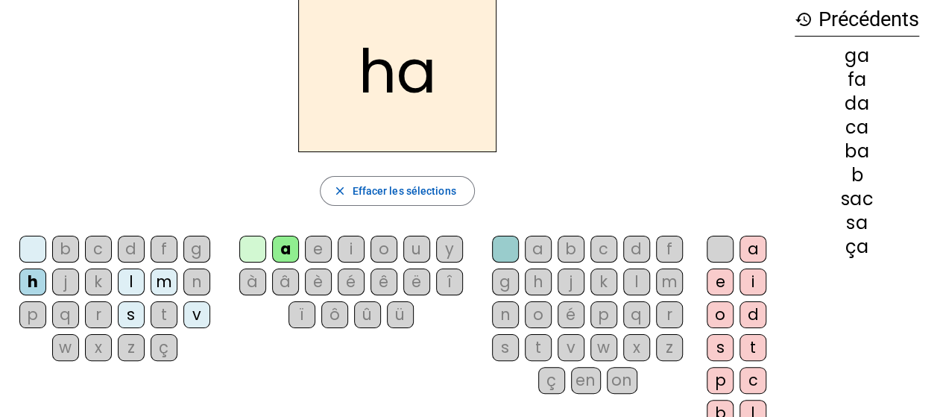
click at [69, 281] on div "j" at bounding box center [65, 281] width 27 height 27
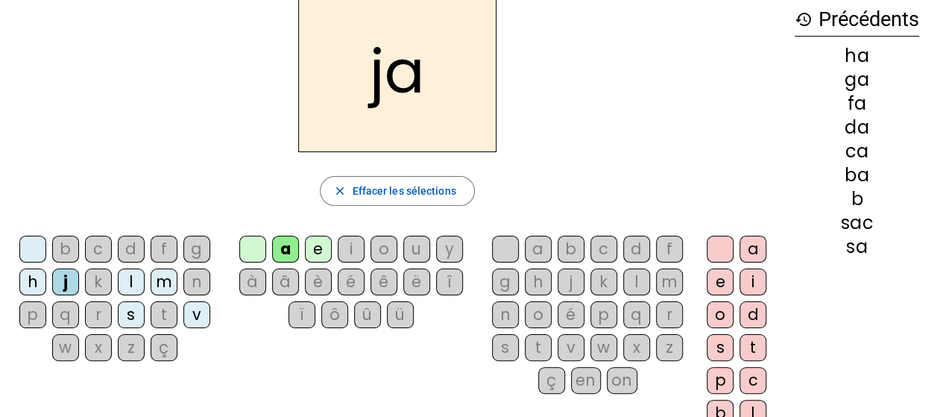
click at [39, 281] on div "h" at bounding box center [32, 281] width 27 height 27
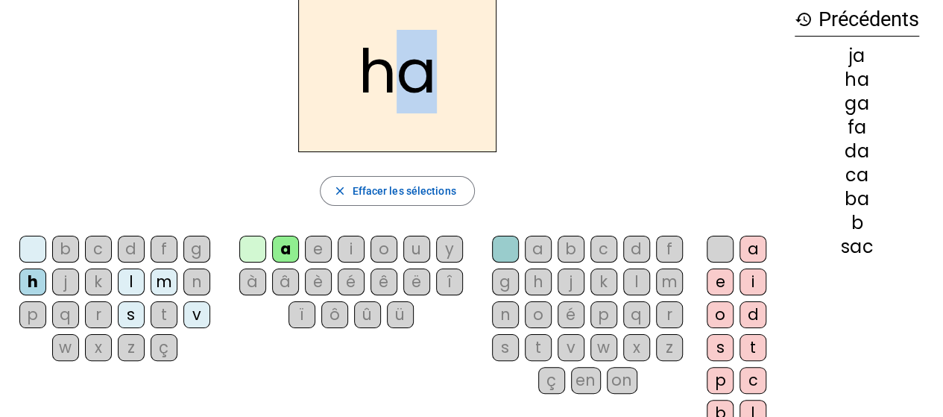
drag, startPoint x: 391, startPoint y: 74, endPoint x: 427, endPoint y: 80, distance: 36.3
click at [427, 80] on h2 "ha" at bounding box center [397, 71] width 198 height 161
click at [68, 280] on div "j" at bounding box center [65, 281] width 27 height 27
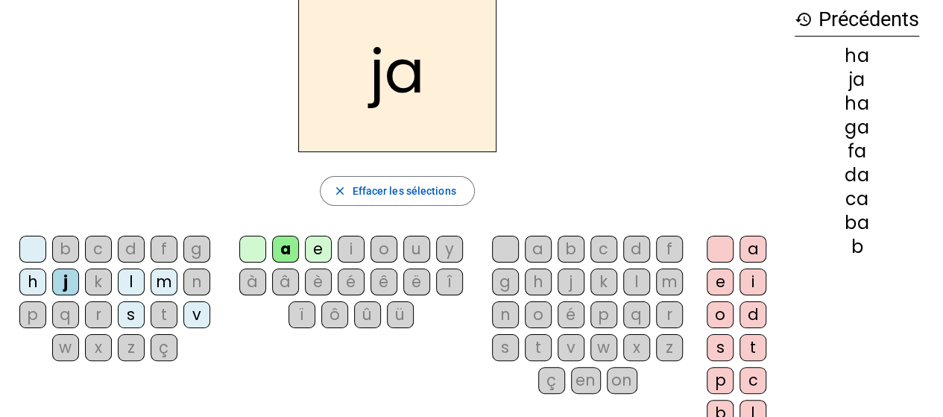
click at [92, 289] on div "k" at bounding box center [98, 281] width 27 height 27
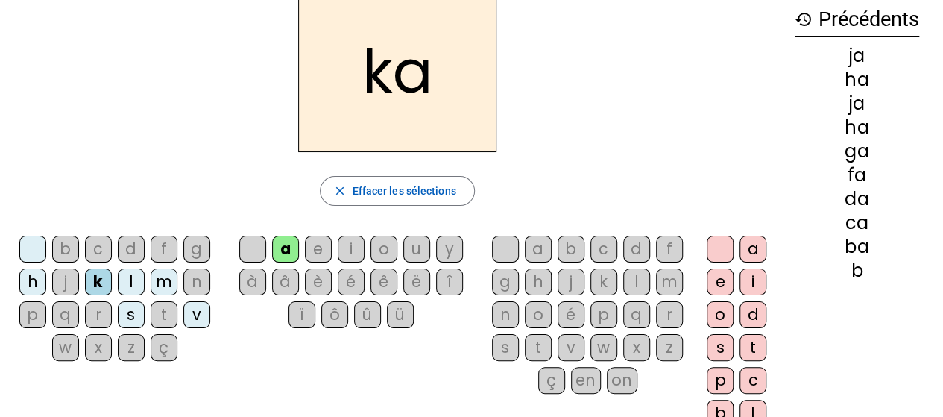
click at [129, 282] on div "l" at bounding box center [131, 281] width 27 height 27
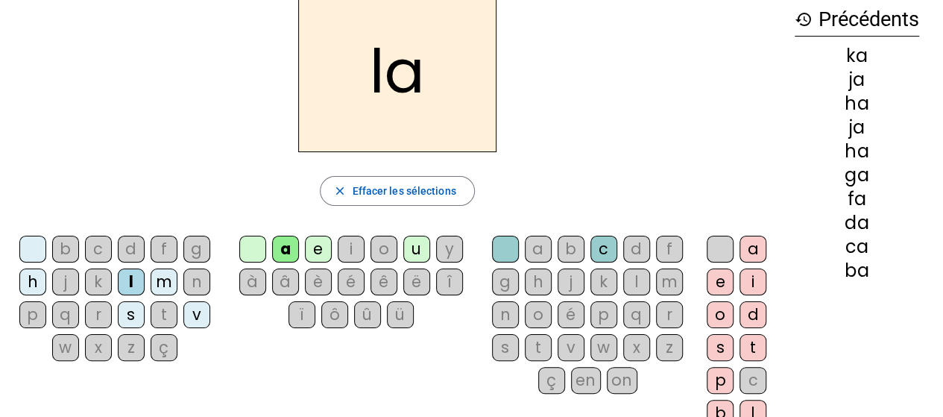
click at [159, 269] on div "m" at bounding box center [164, 281] width 27 height 27
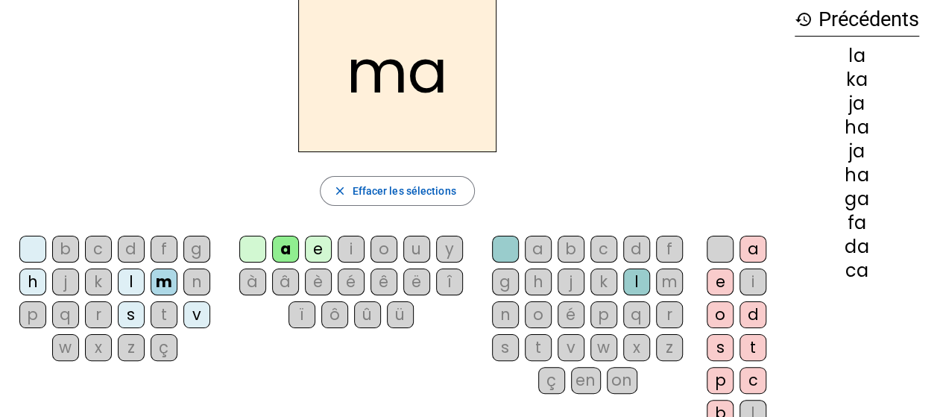
click at [194, 275] on div "n" at bounding box center [196, 281] width 27 height 27
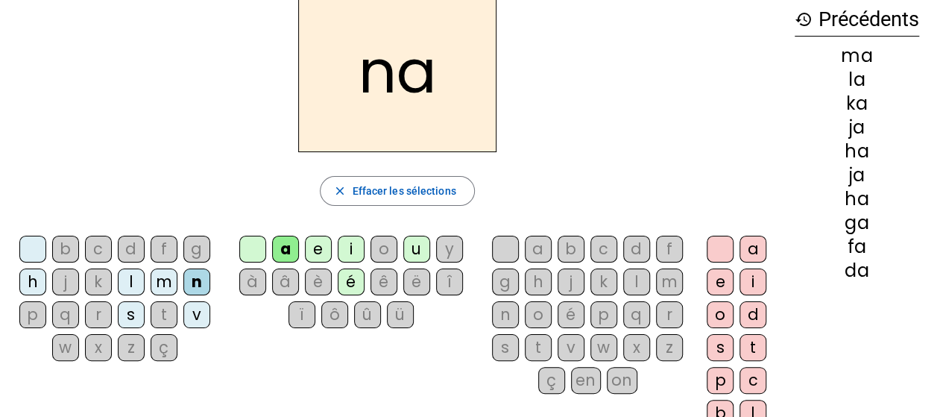
click at [34, 315] on div "p" at bounding box center [32, 314] width 27 height 27
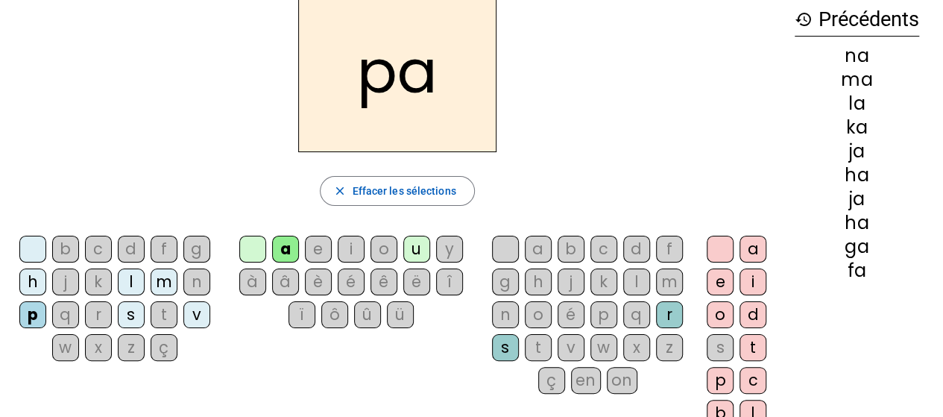
click at [66, 318] on div "q" at bounding box center [65, 314] width 27 height 27
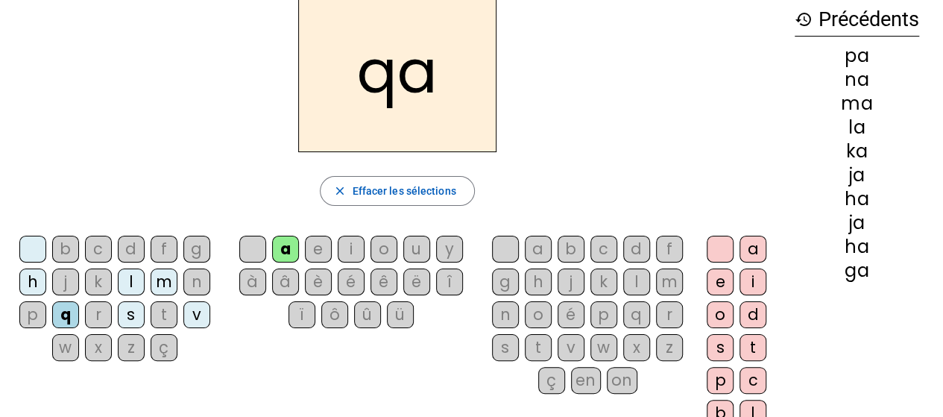
click at [104, 318] on div "r" at bounding box center [98, 314] width 27 height 27
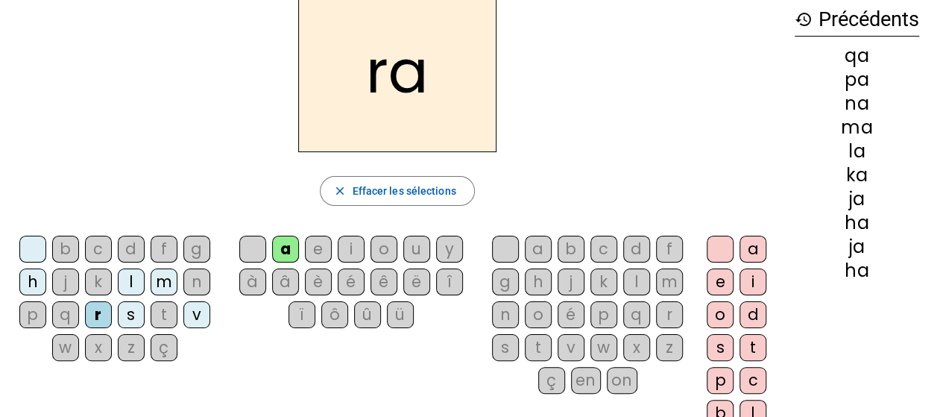
click at [131, 311] on div "s" at bounding box center [131, 314] width 27 height 27
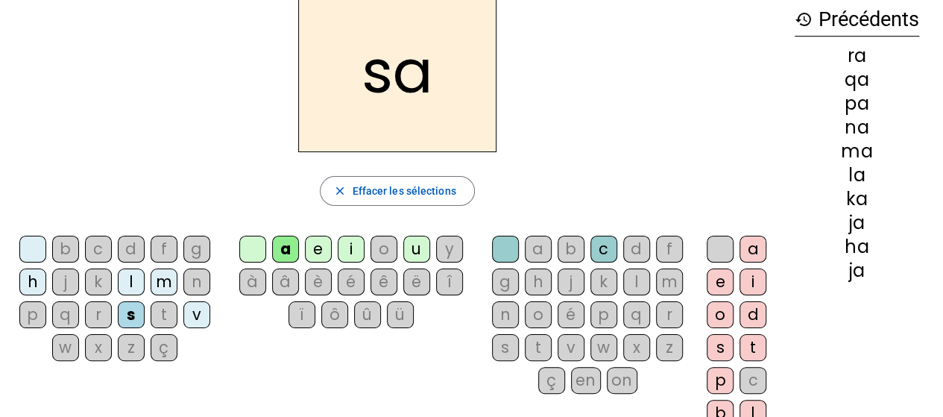
click at [168, 315] on div "t" at bounding box center [164, 314] width 27 height 27
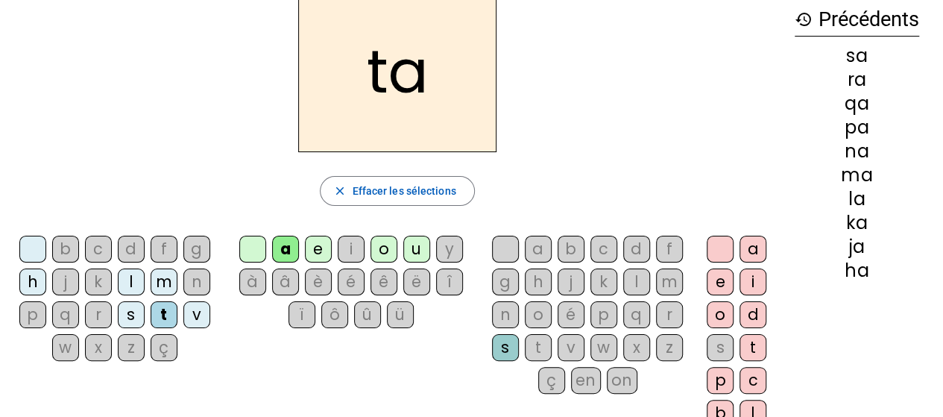
click at [202, 323] on div "v" at bounding box center [196, 314] width 27 height 27
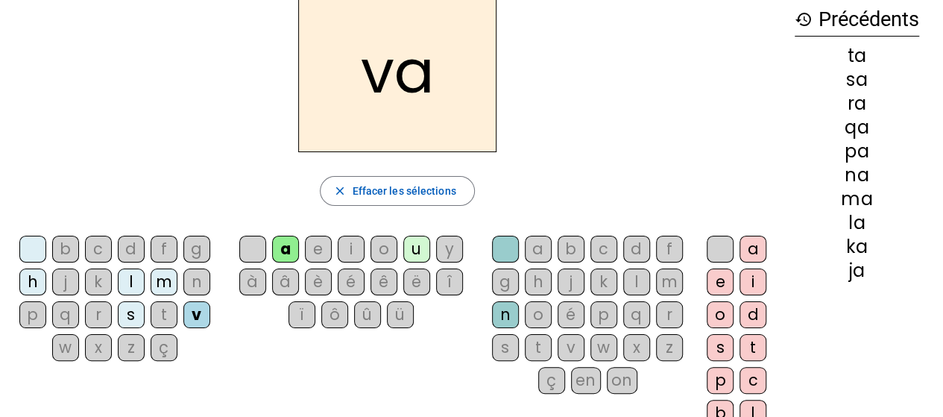
click at [57, 349] on div "w" at bounding box center [65, 347] width 27 height 27
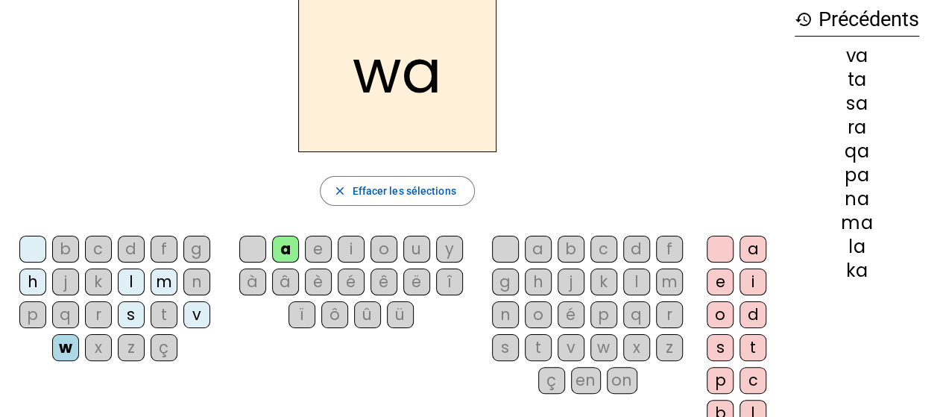
click at [95, 349] on div "x" at bounding box center [98, 347] width 27 height 27
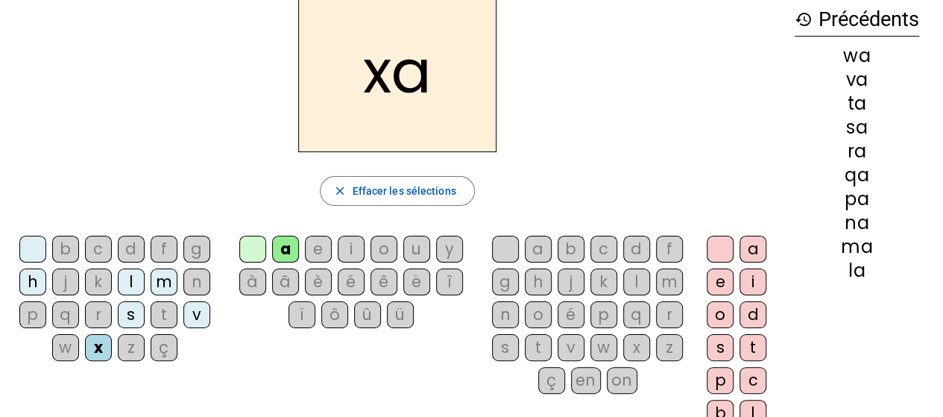
click at [129, 347] on div "z" at bounding box center [131, 347] width 27 height 27
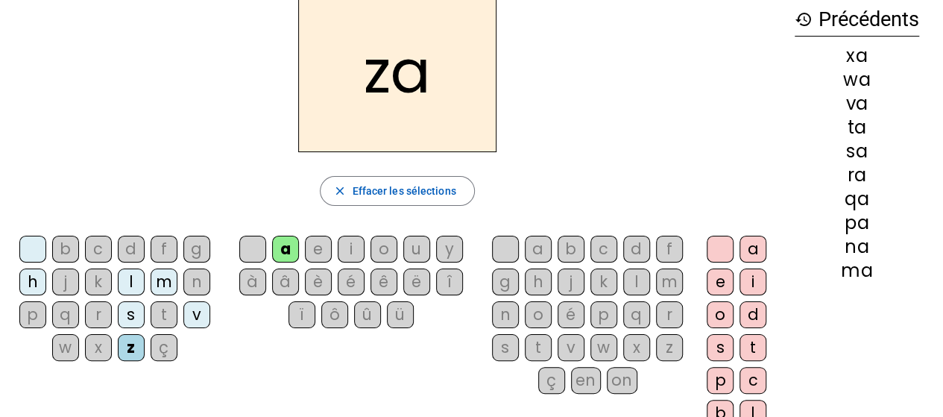
click at [159, 351] on div "ç" at bounding box center [164, 347] width 27 height 27
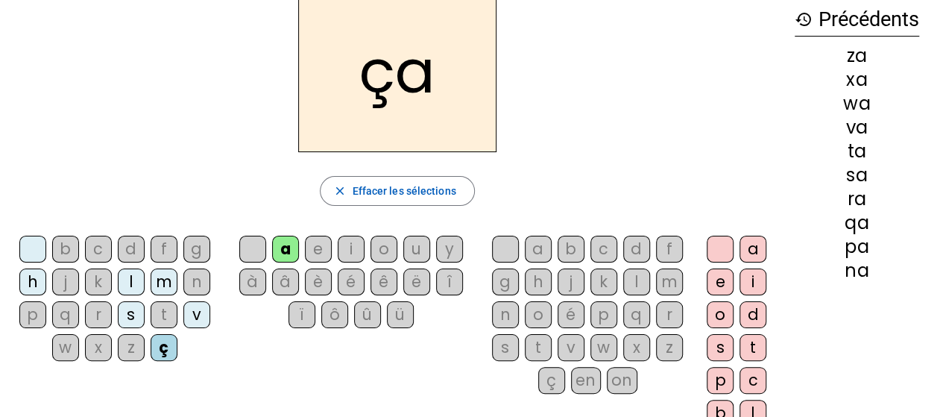
click at [60, 253] on div "b" at bounding box center [65, 248] width 27 height 27
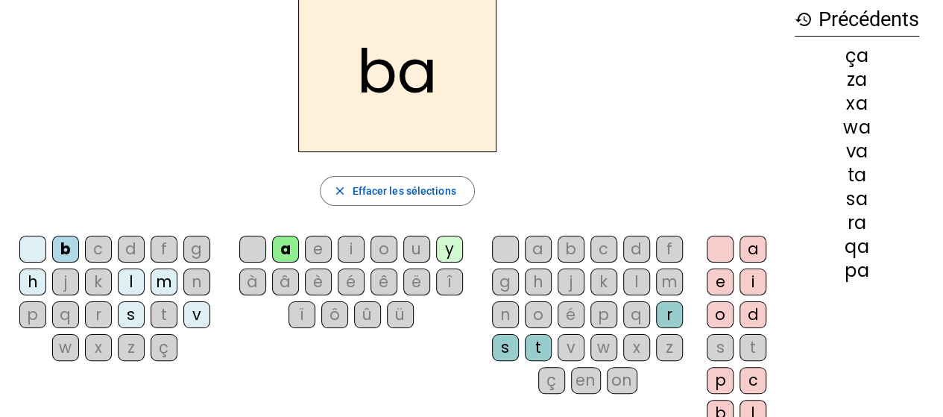
click at [102, 251] on div "c" at bounding box center [98, 248] width 27 height 27
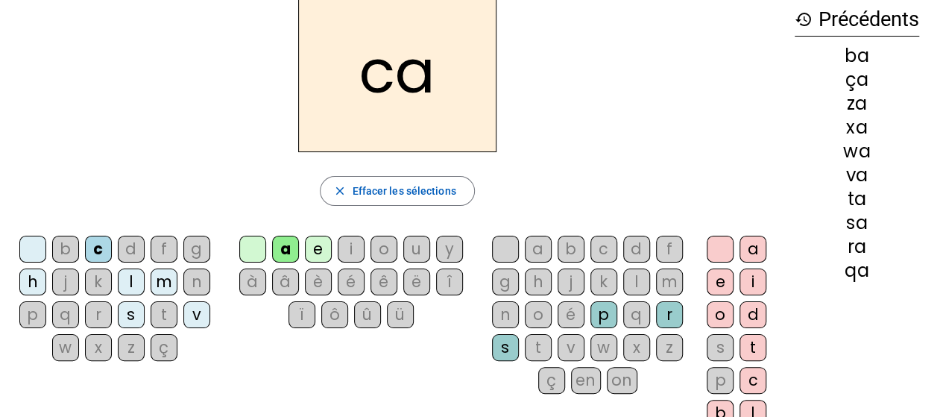
click at [134, 250] on div "d" at bounding box center [131, 248] width 27 height 27
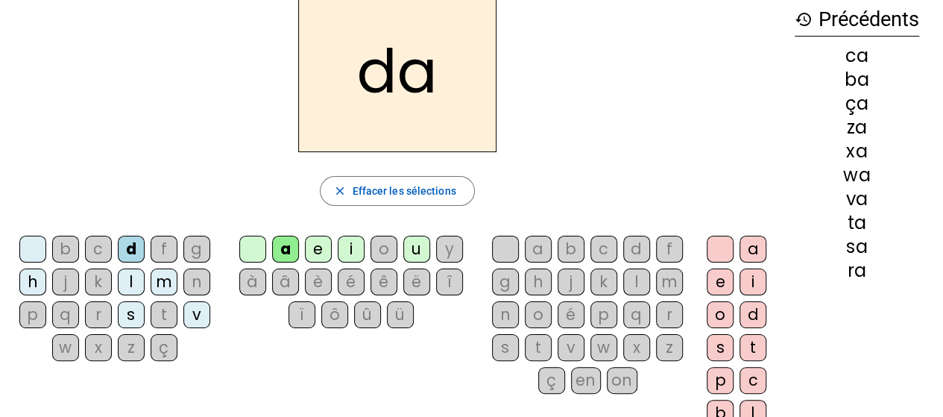
click at [103, 254] on div "c" at bounding box center [98, 248] width 27 height 27
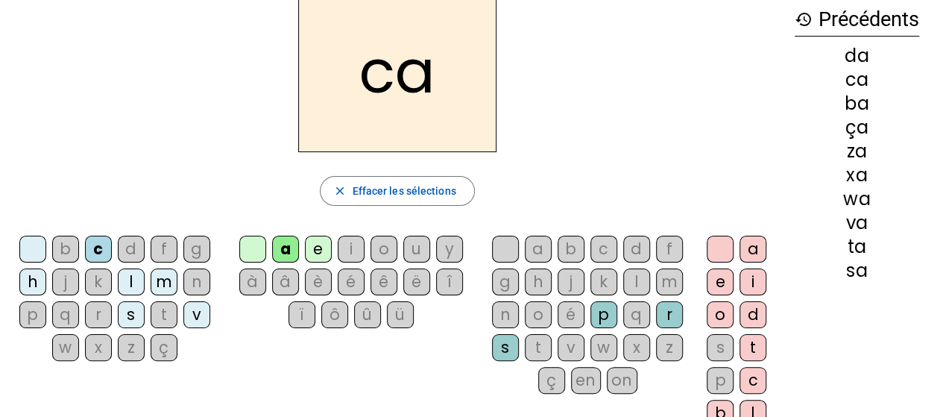
click at [131, 250] on div "d" at bounding box center [131, 248] width 27 height 27
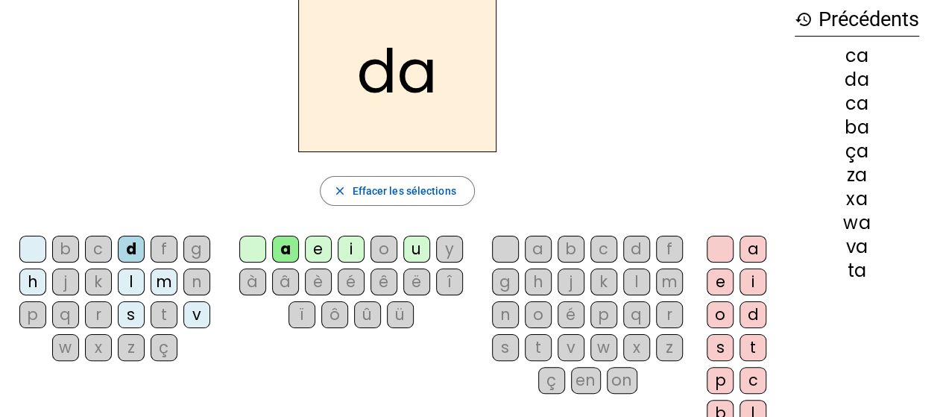
click at [165, 248] on div "f" at bounding box center [164, 248] width 27 height 27
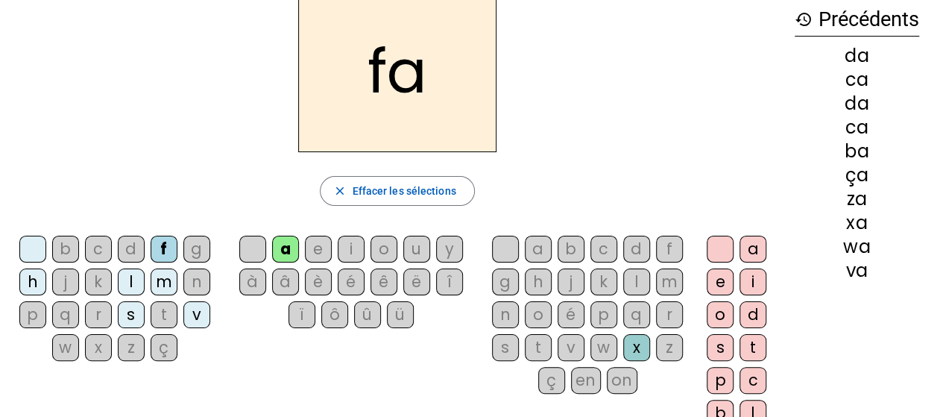
click at [198, 255] on div "g" at bounding box center [196, 248] width 27 height 27
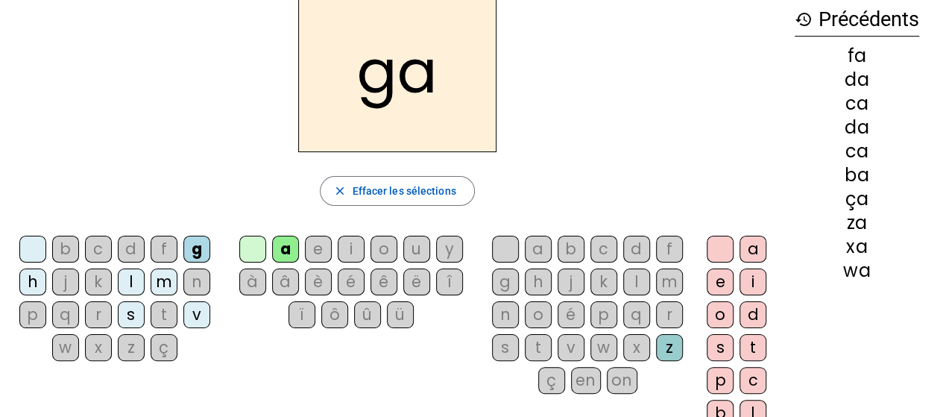
click at [67, 252] on div "b" at bounding box center [65, 248] width 27 height 27
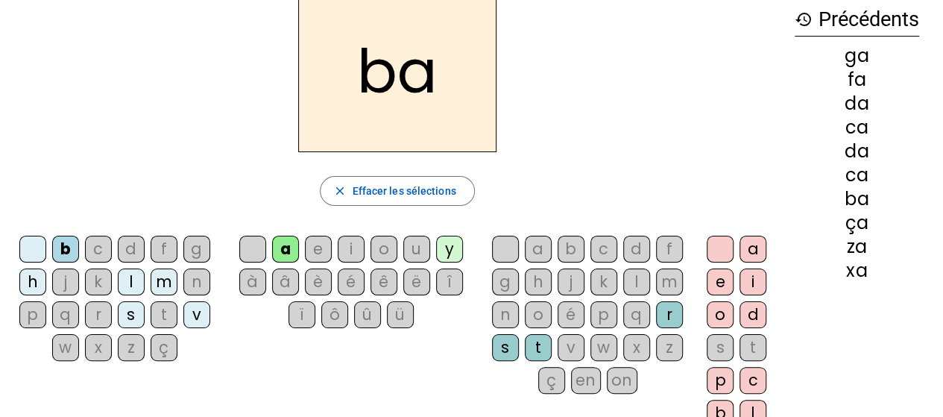
click at [97, 254] on div "c" at bounding box center [98, 248] width 27 height 27
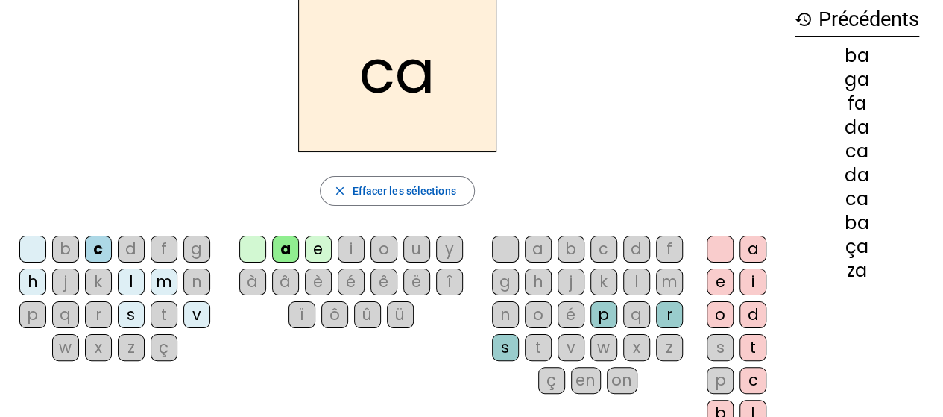
click at [130, 250] on div "d" at bounding box center [131, 248] width 27 height 27
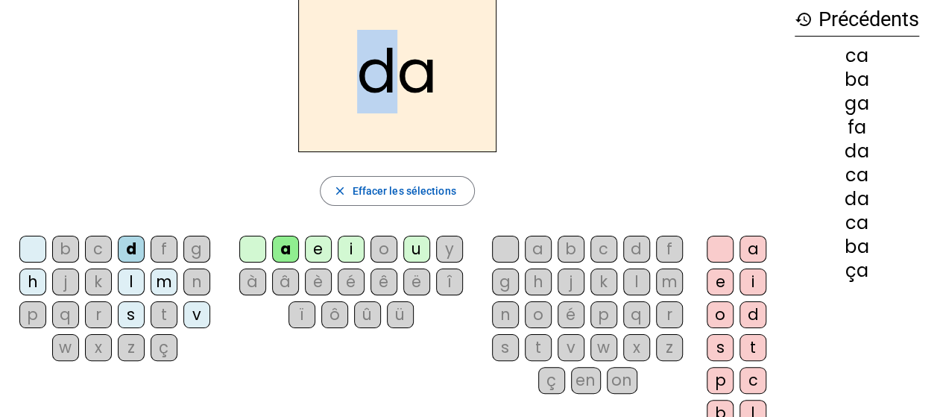
drag, startPoint x: 352, startPoint y: 83, endPoint x: 384, endPoint y: 78, distance: 32.4
click at [384, 78] on h2 "da" at bounding box center [397, 71] width 198 height 161
click at [402, 78] on h2 "da" at bounding box center [397, 71] width 198 height 161
drag, startPoint x: 402, startPoint y: 78, endPoint x: 414, endPoint y: 79, distance: 11.9
click at [414, 79] on h2 "da" at bounding box center [397, 71] width 198 height 161
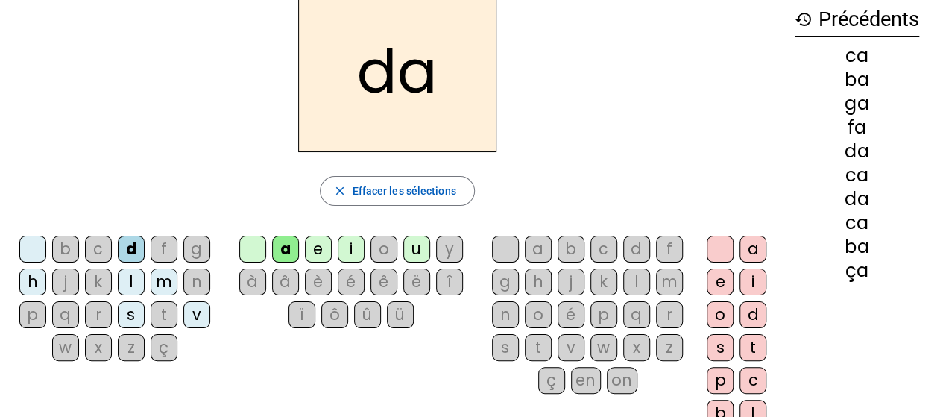
click at [162, 250] on div "f" at bounding box center [164, 248] width 27 height 27
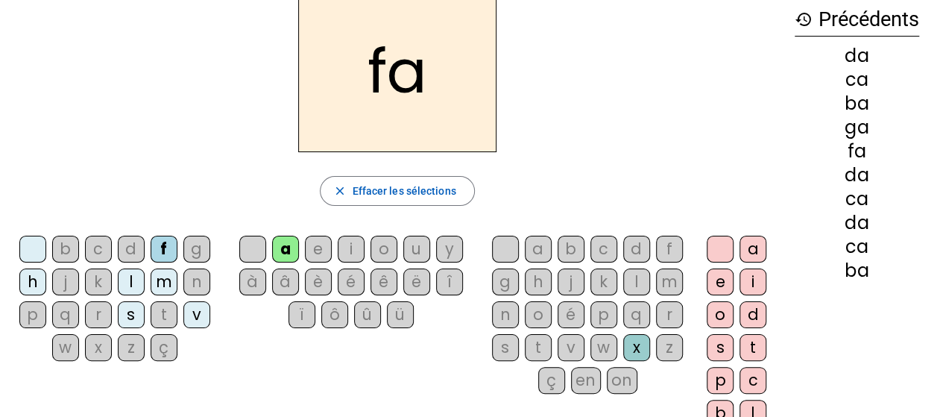
click at [197, 246] on div "g" at bounding box center [196, 248] width 27 height 27
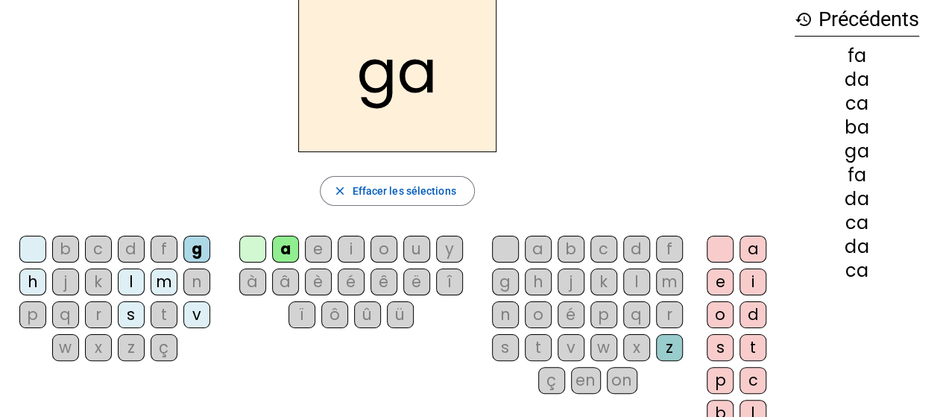
click at [67, 247] on div "b" at bounding box center [65, 248] width 27 height 27
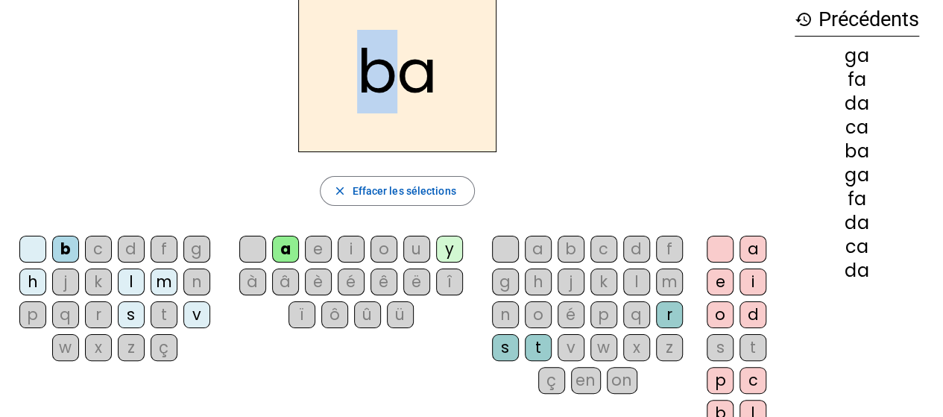
drag, startPoint x: 362, startPoint y: 82, endPoint x: 387, endPoint y: 79, distance: 24.8
click at [387, 79] on h2 "ba" at bounding box center [397, 71] width 198 height 161
click at [101, 121] on div "ba" at bounding box center [397, 71] width 770 height 161
click at [99, 256] on div "c" at bounding box center [98, 248] width 27 height 27
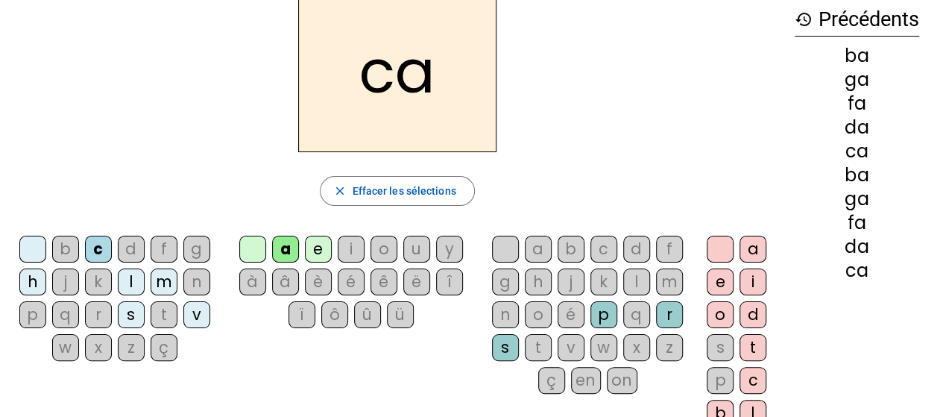
click at [131, 253] on div "d" at bounding box center [131, 248] width 27 height 27
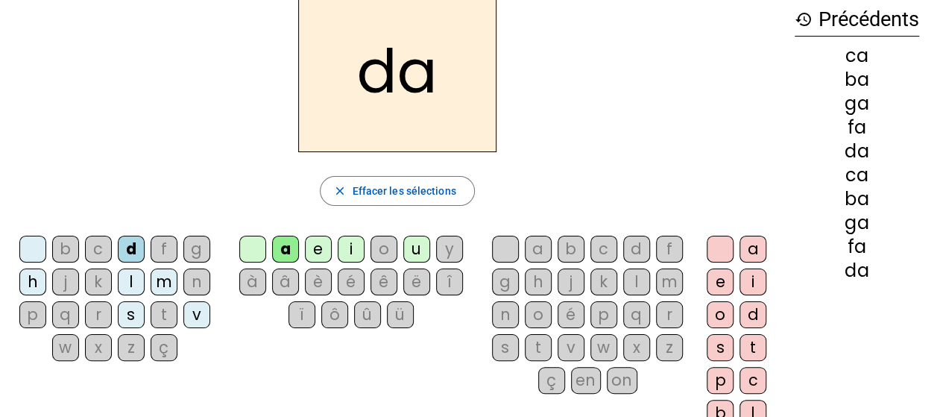
click at [167, 252] on div "f" at bounding box center [164, 248] width 27 height 27
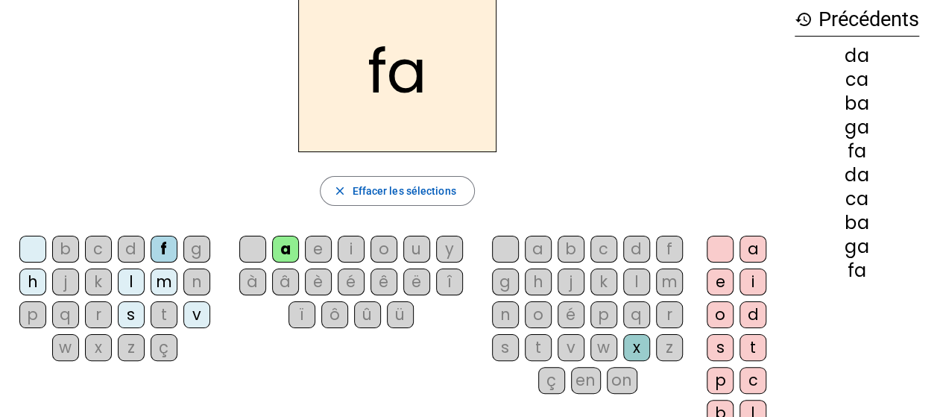
click at [192, 250] on div "g" at bounding box center [196, 248] width 27 height 27
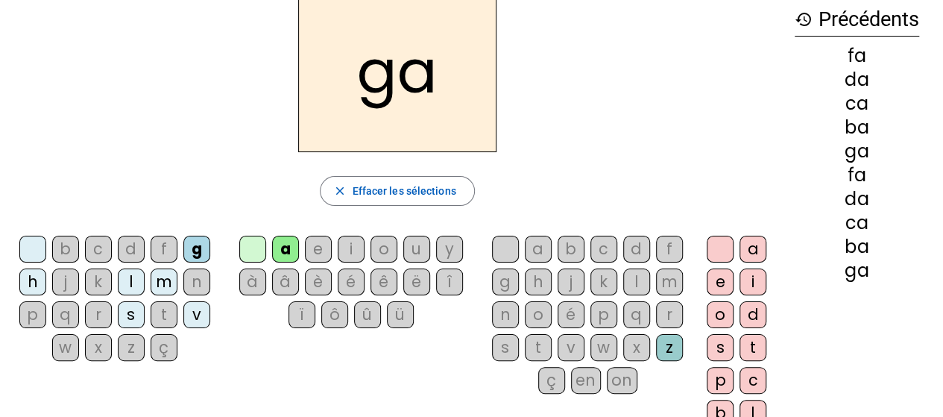
click at [36, 279] on div "h" at bounding box center [32, 281] width 27 height 27
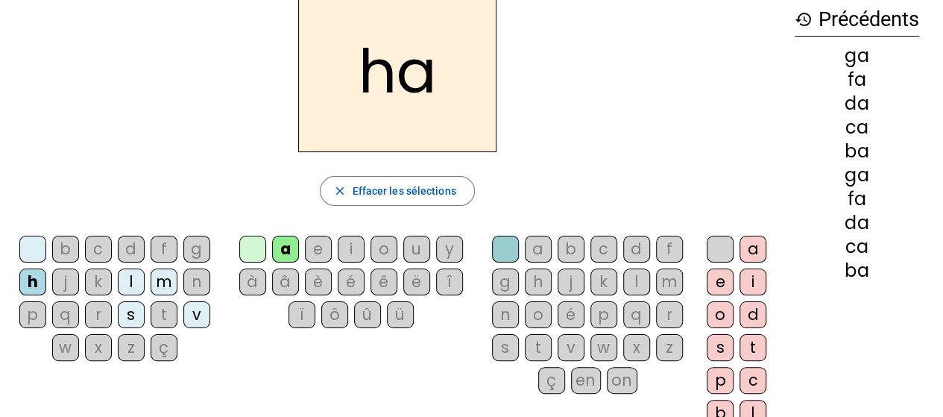
click at [67, 279] on div "j" at bounding box center [65, 281] width 27 height 27
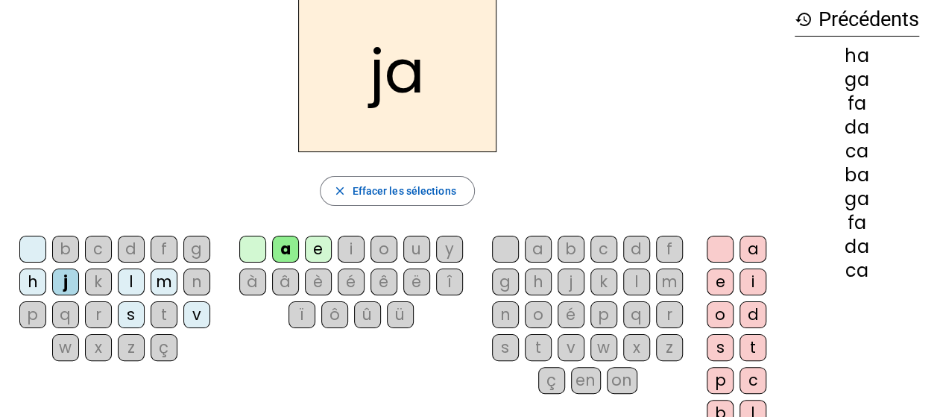
click at [91, 282] on div "k" at bounding box center [98, 281] width 27 height 27
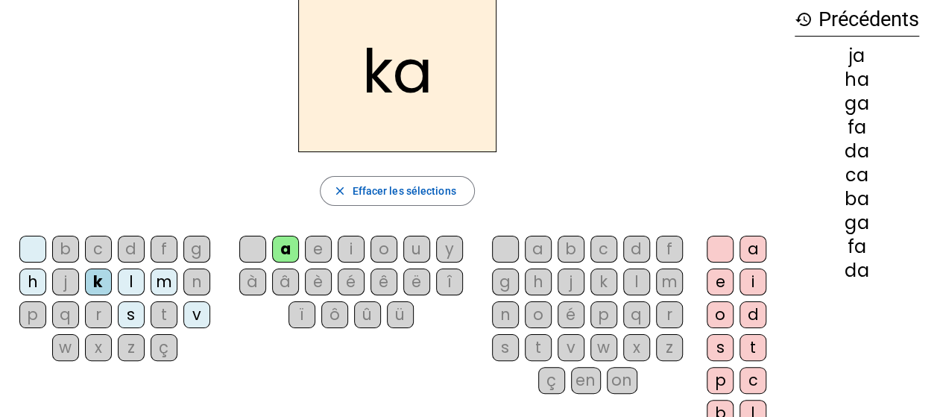
click at [128, 282] on div "l" at bounding box center [131, 281] width 27 height 27
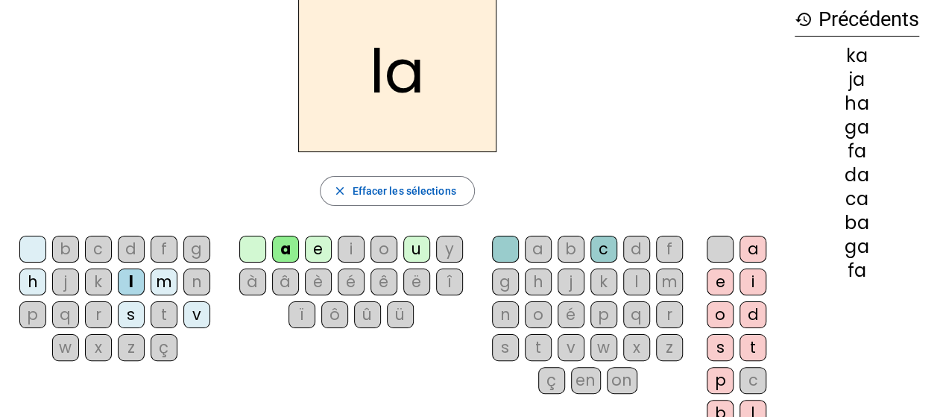
click at [172, 288] on div "m" at bounding box center [164, 281] width 27 height 27
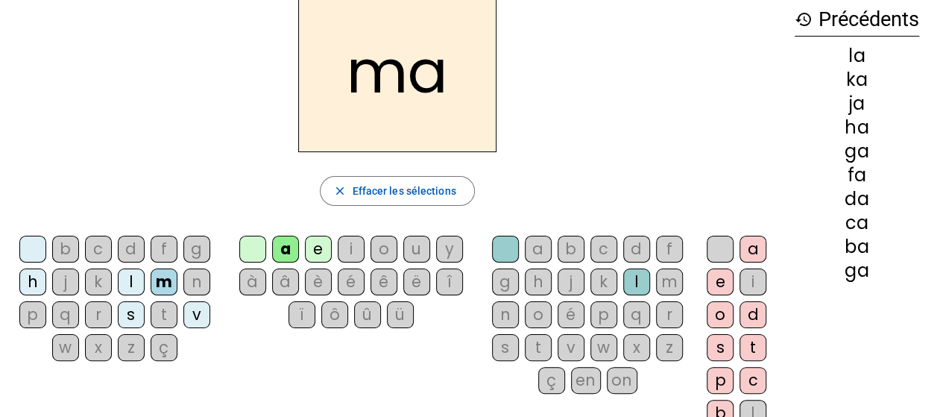
drag, startPoint x: 744, startPoint y: 8, endPoint x: 592, endPoint y: 154, distance: 210.3
click at [592, 154] on div "ma close [PERSON_NAME] les sélections b c d f g h j k l m n p q r s t v w x z ç…" at bounding box center [397, 231] width 770 height 480
